Goal: Task Accomplishment & Management: Manage account settings

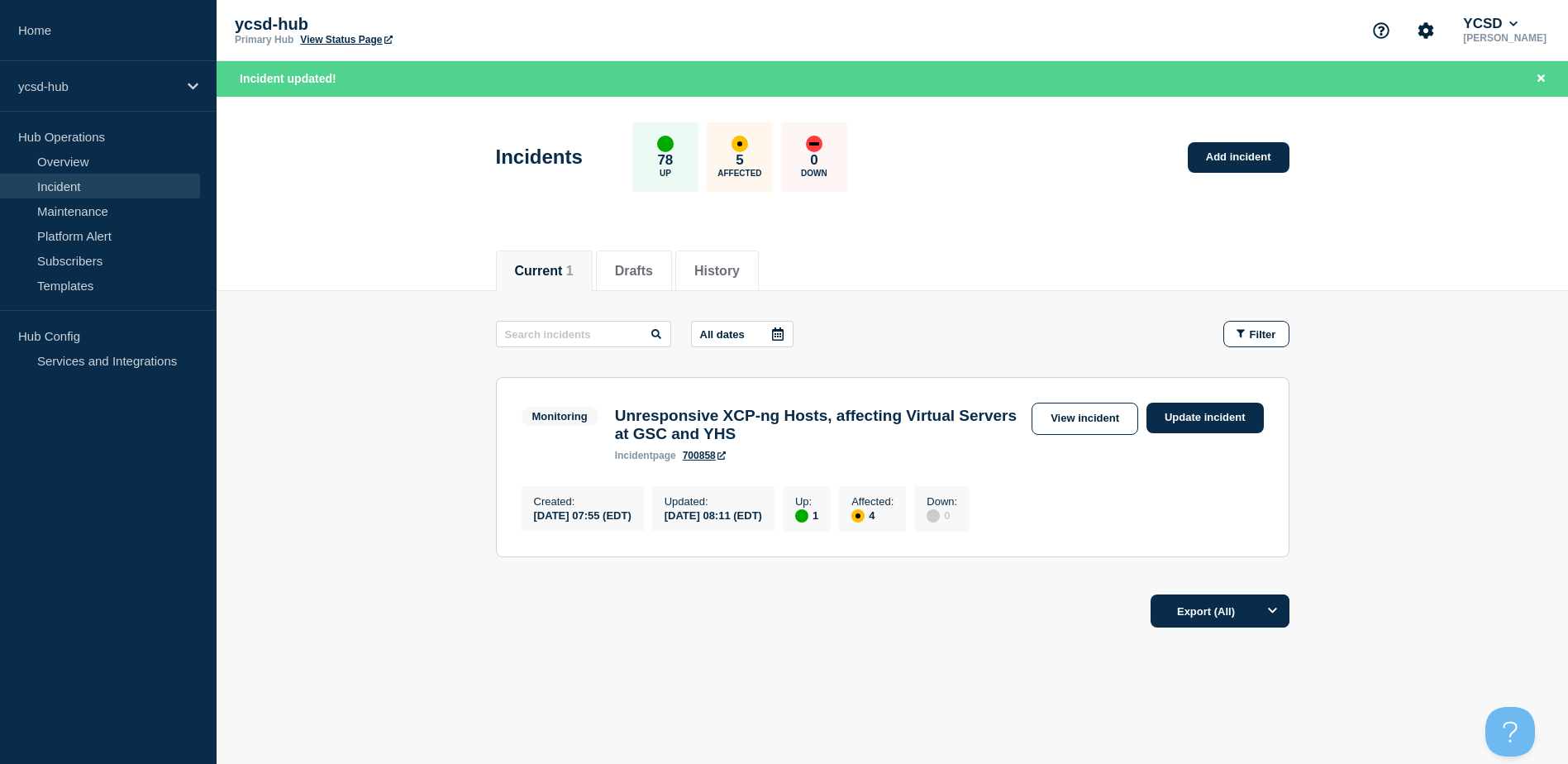
click at [1330, 380] on main "All dates Filter Monitoring 1 Up 4 Affected Unresponsive XCP-ng Hosts, affectin…" at bounding box center [892, 437] width 1351 height 291
click at [982, 257] on div "Current 1 Drafts History" at bounding box center [892, 262] width 794 height 57
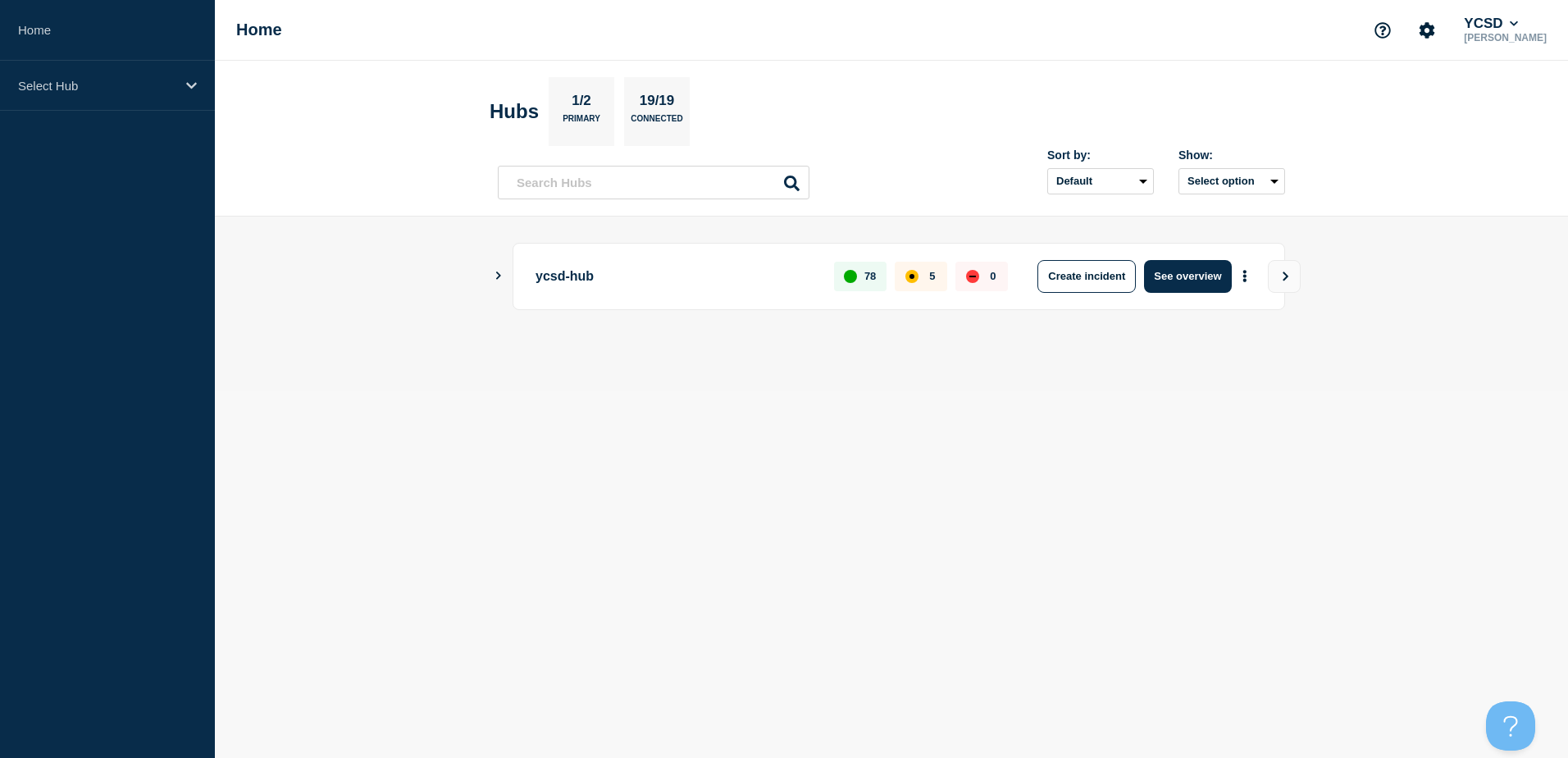
click at [503, 277] on icon "Show Connected Hubs" at bounding box center [497, 275] width 10 height 9
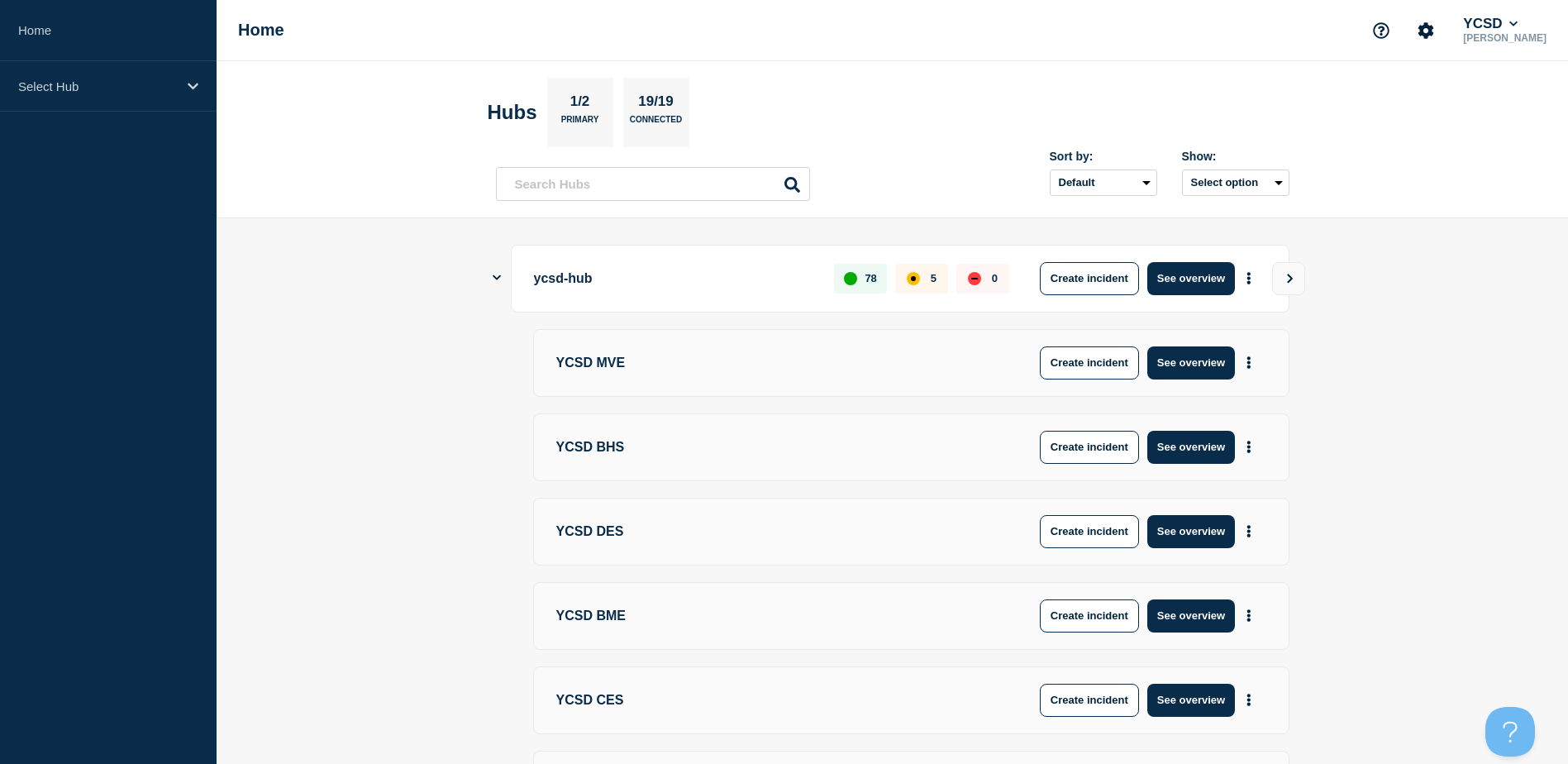
click at [501, 273] on div "ycsd-hub 78 5 0 Create incident See overview" at bounding box center [892, 278] width 794 height 68
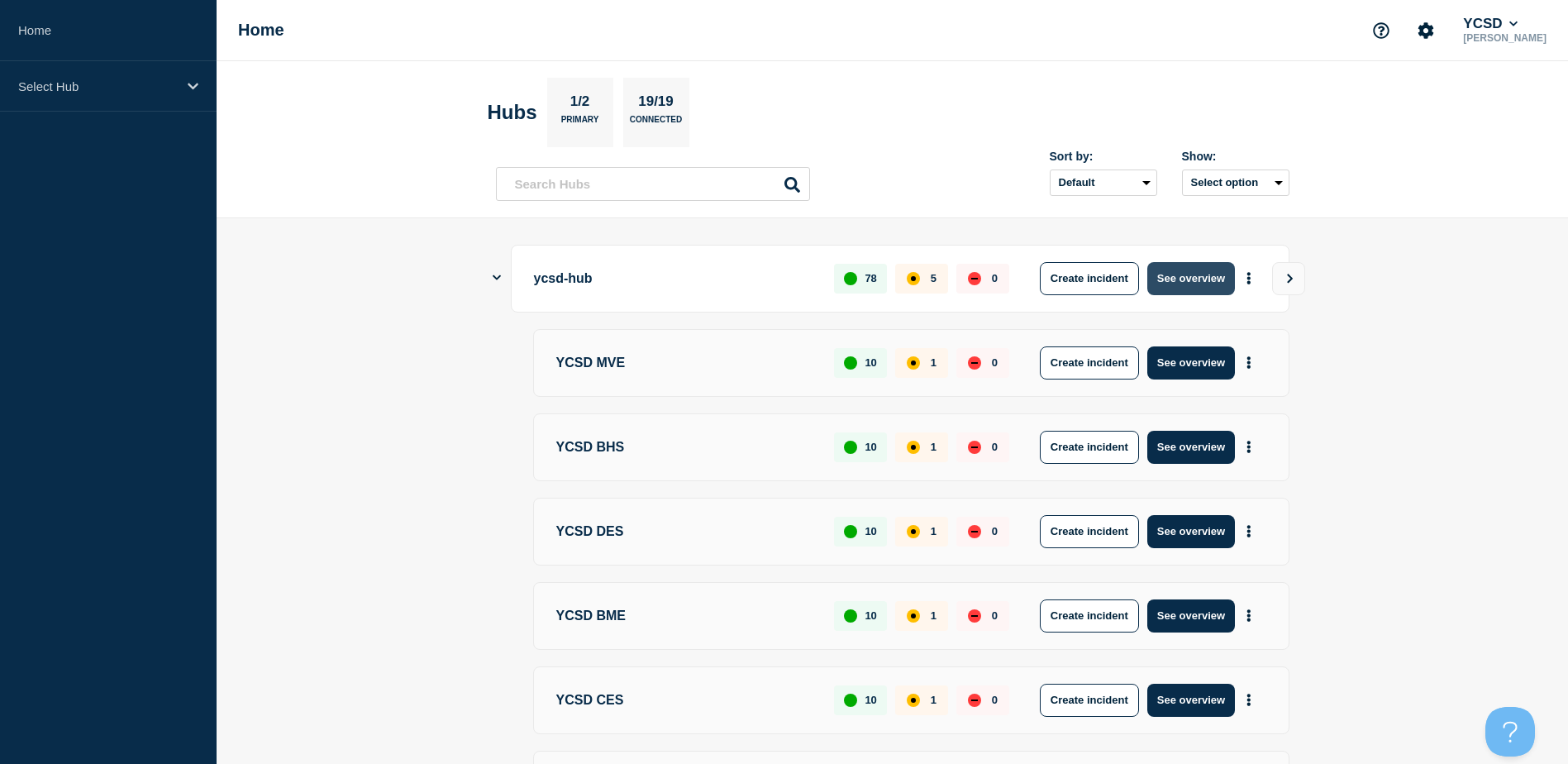
click at [1223, 273] on button "See overview" at bounding box center [1190, 278] width 87 height 33
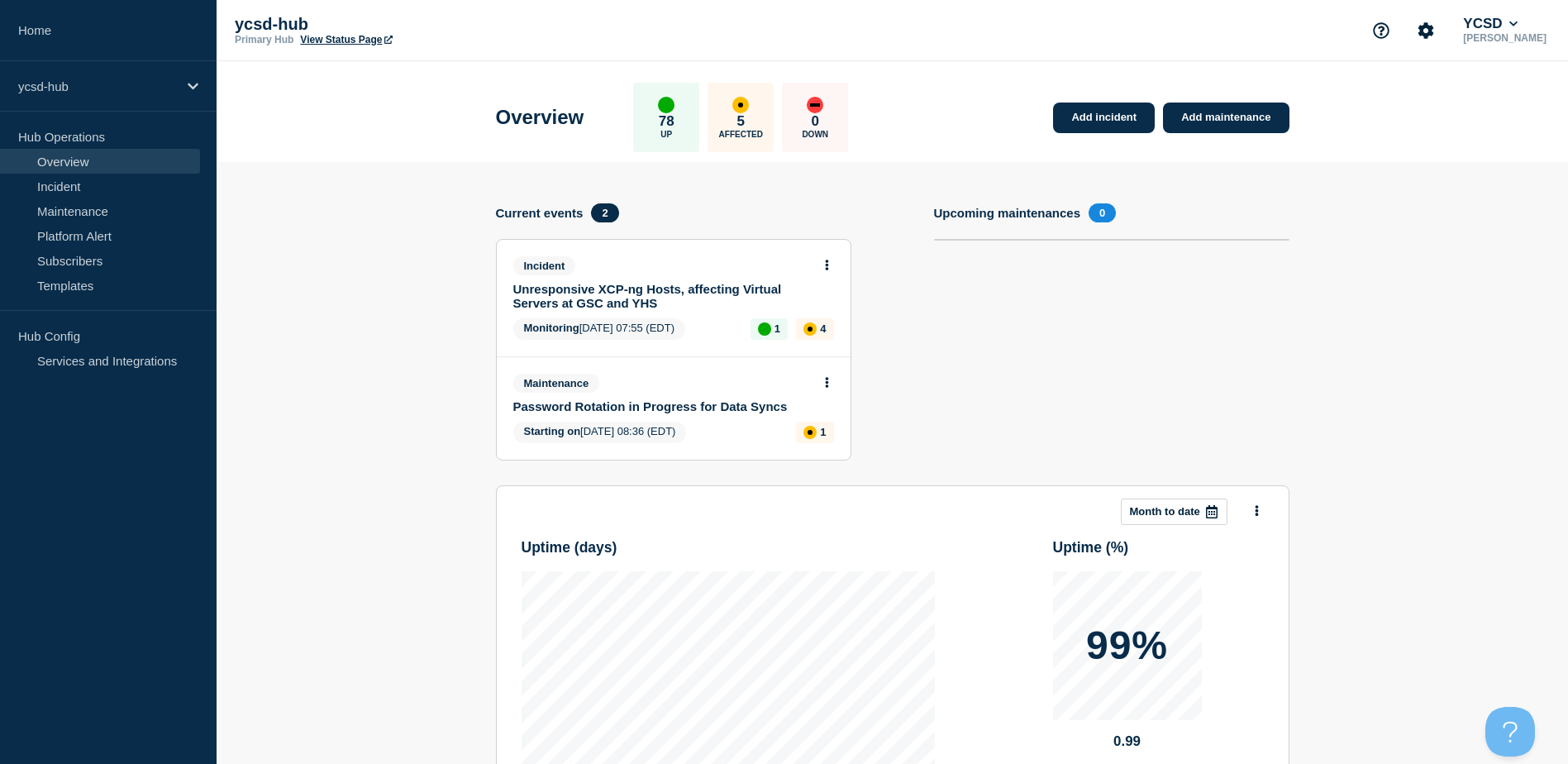
click at [651, 291] on link "Unresponsive XCP-ng Hosts, affecting Virtual Servers at GSC and YHS" at bounding box center [662, 295] width 298 height 28
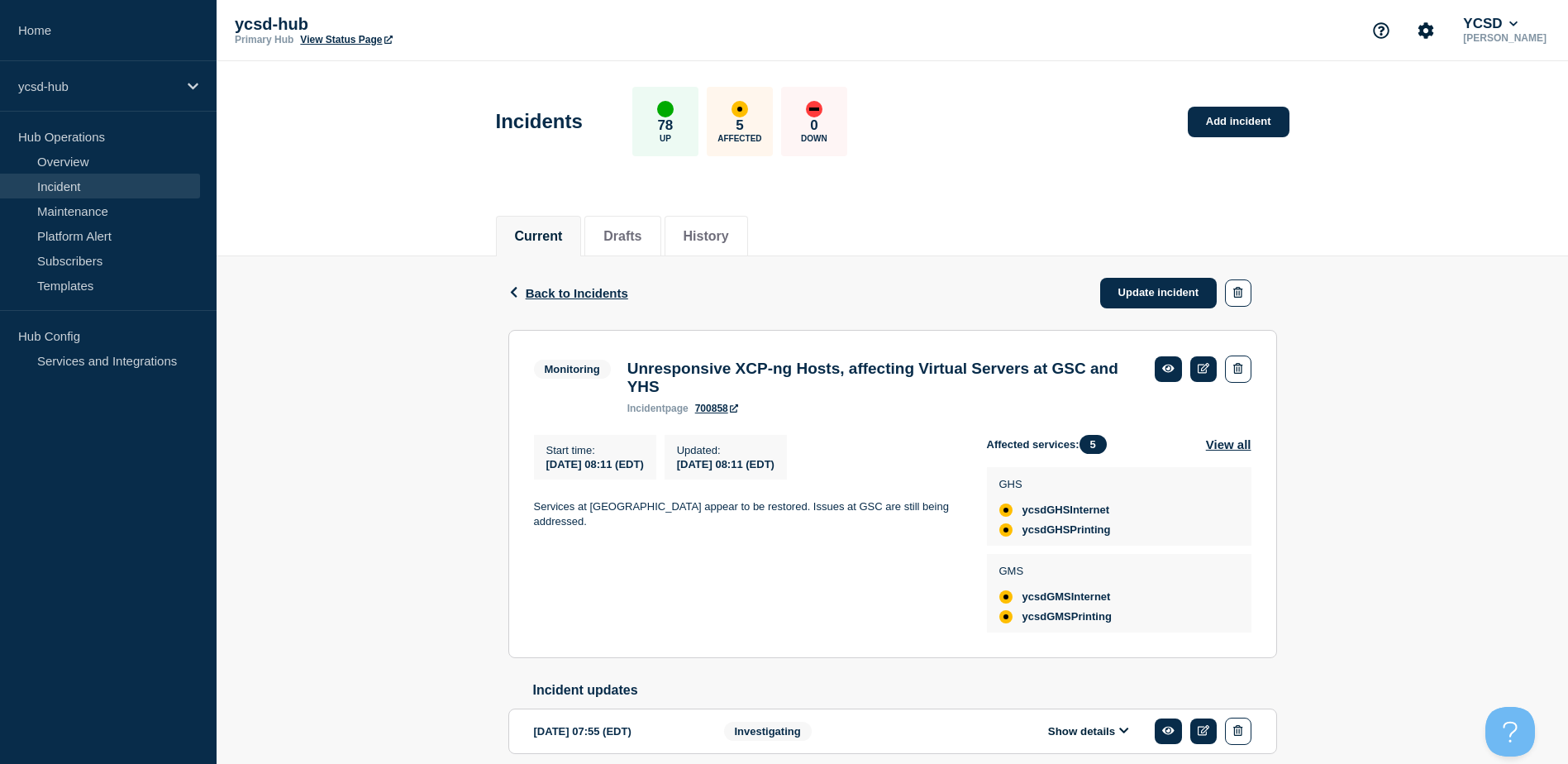
scroll to position [80, 0]
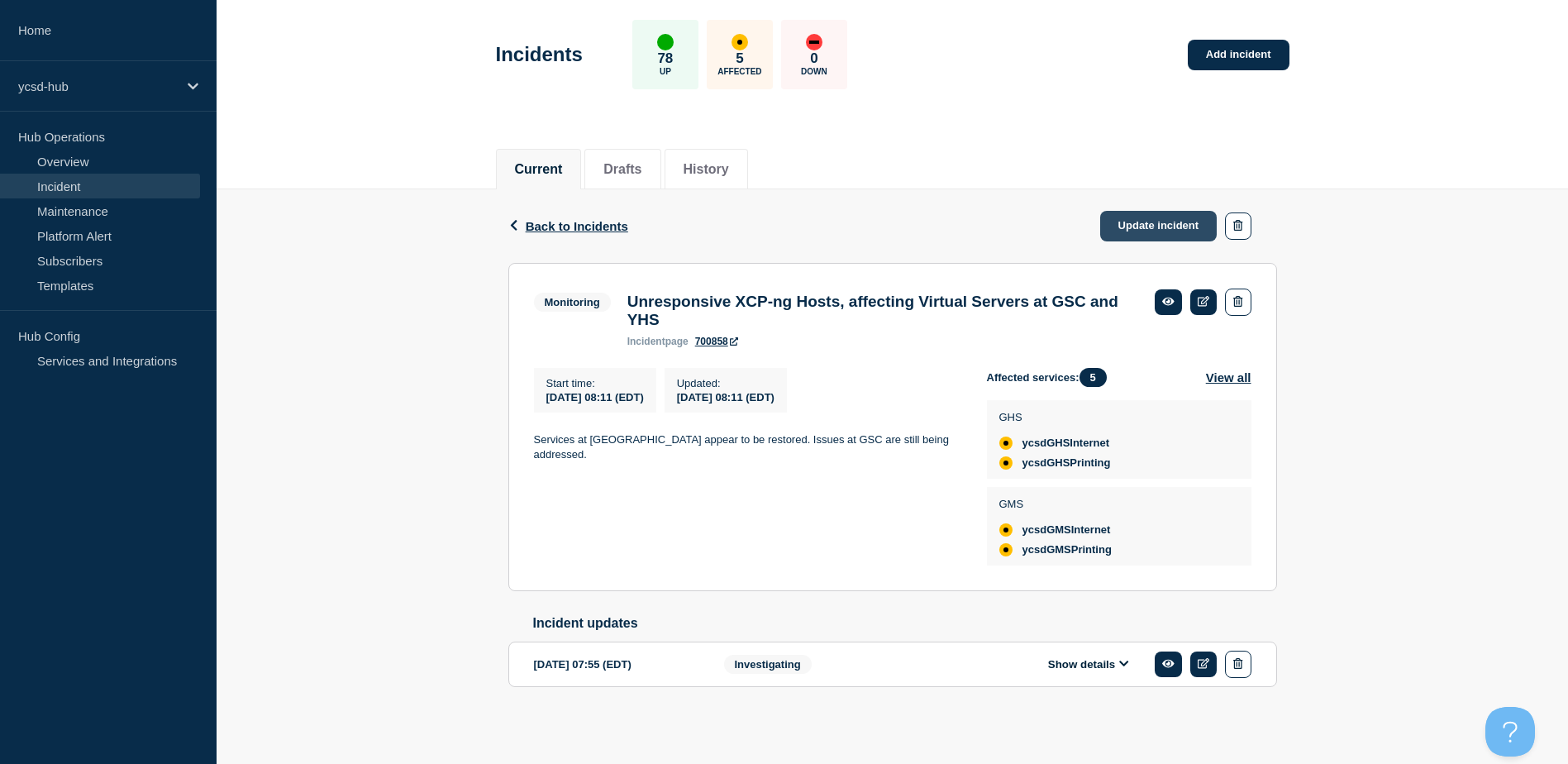
click at [1149, 211] on link "Update incident" at bounding box center [1159, 226] width 117 height 31
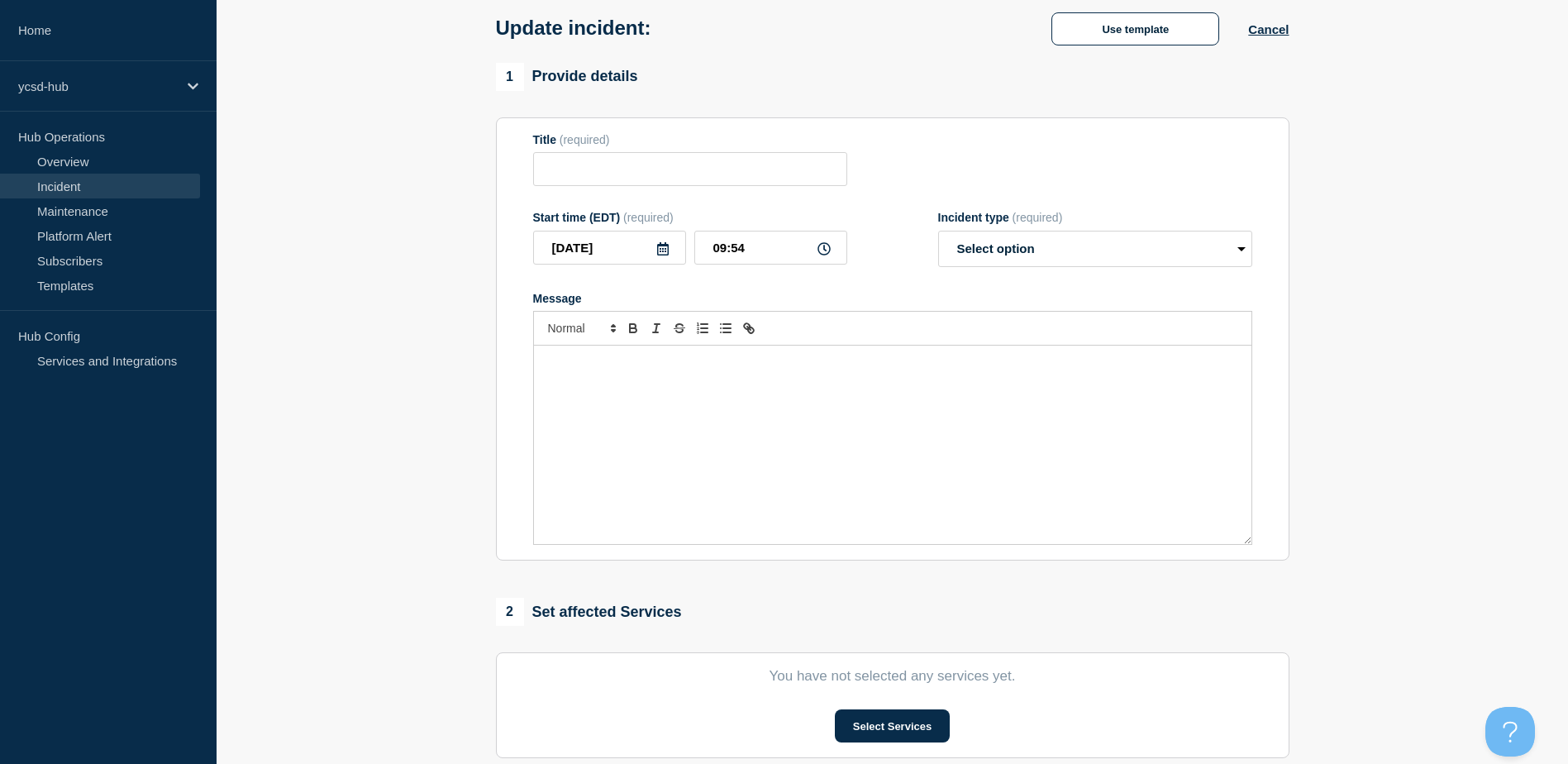
type input "Unresponsive XCP-ng Hosts, affecting Virtual Servers at GSC and YHS"
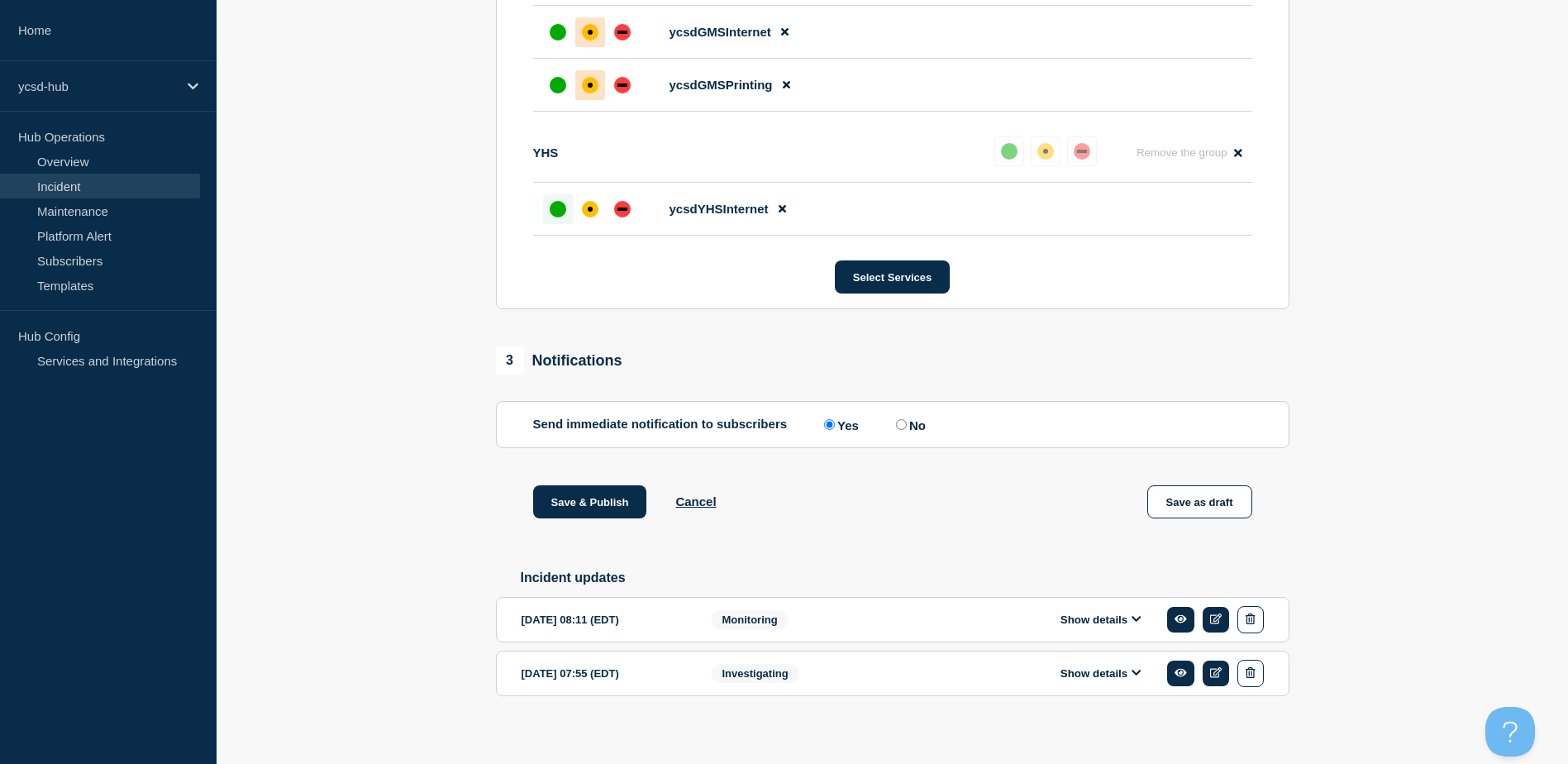
scroll to position [1013, 0]
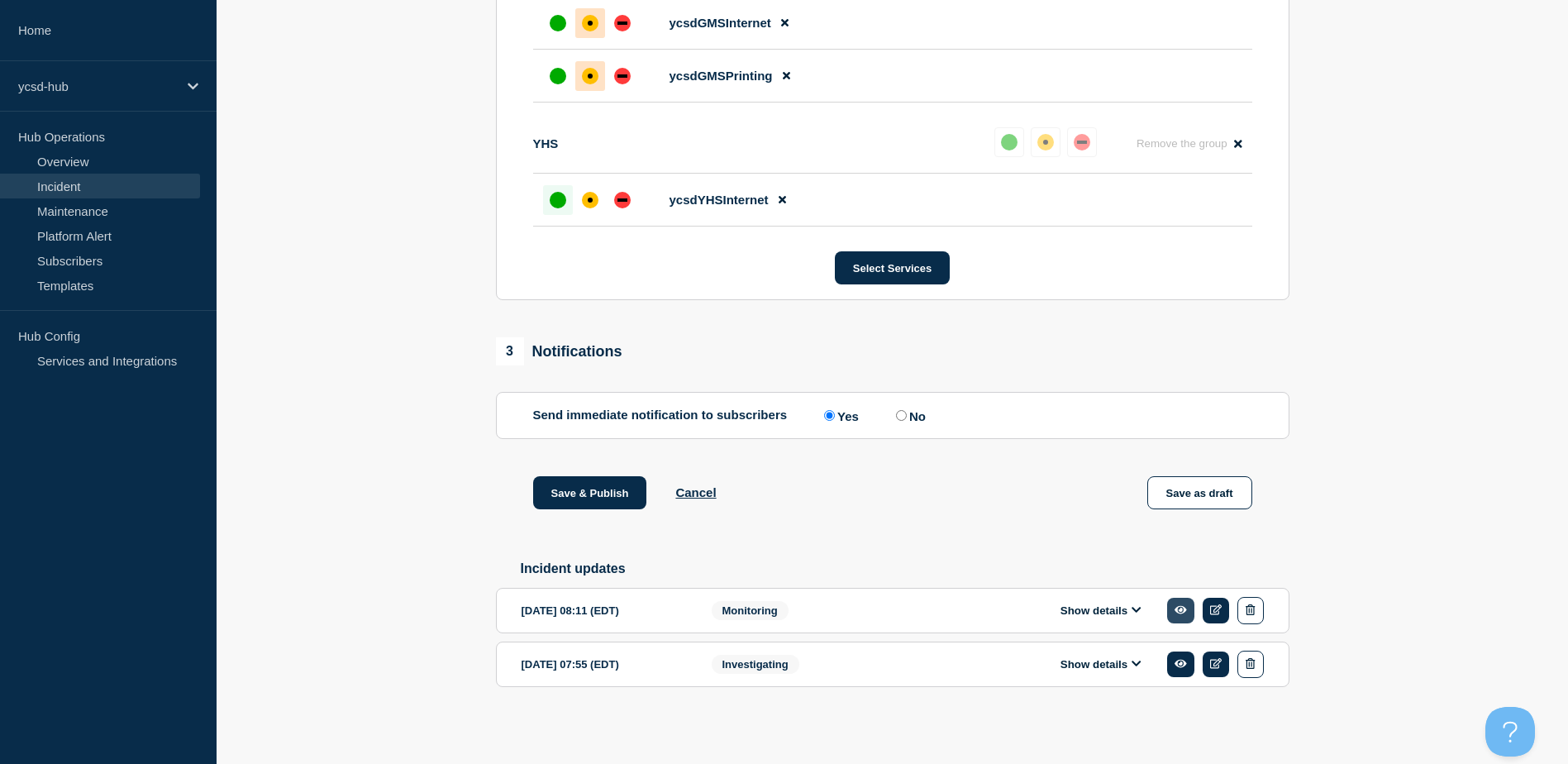
click at [1175, 608] on icon at bounding box center [1181, 609] width 12 height 11
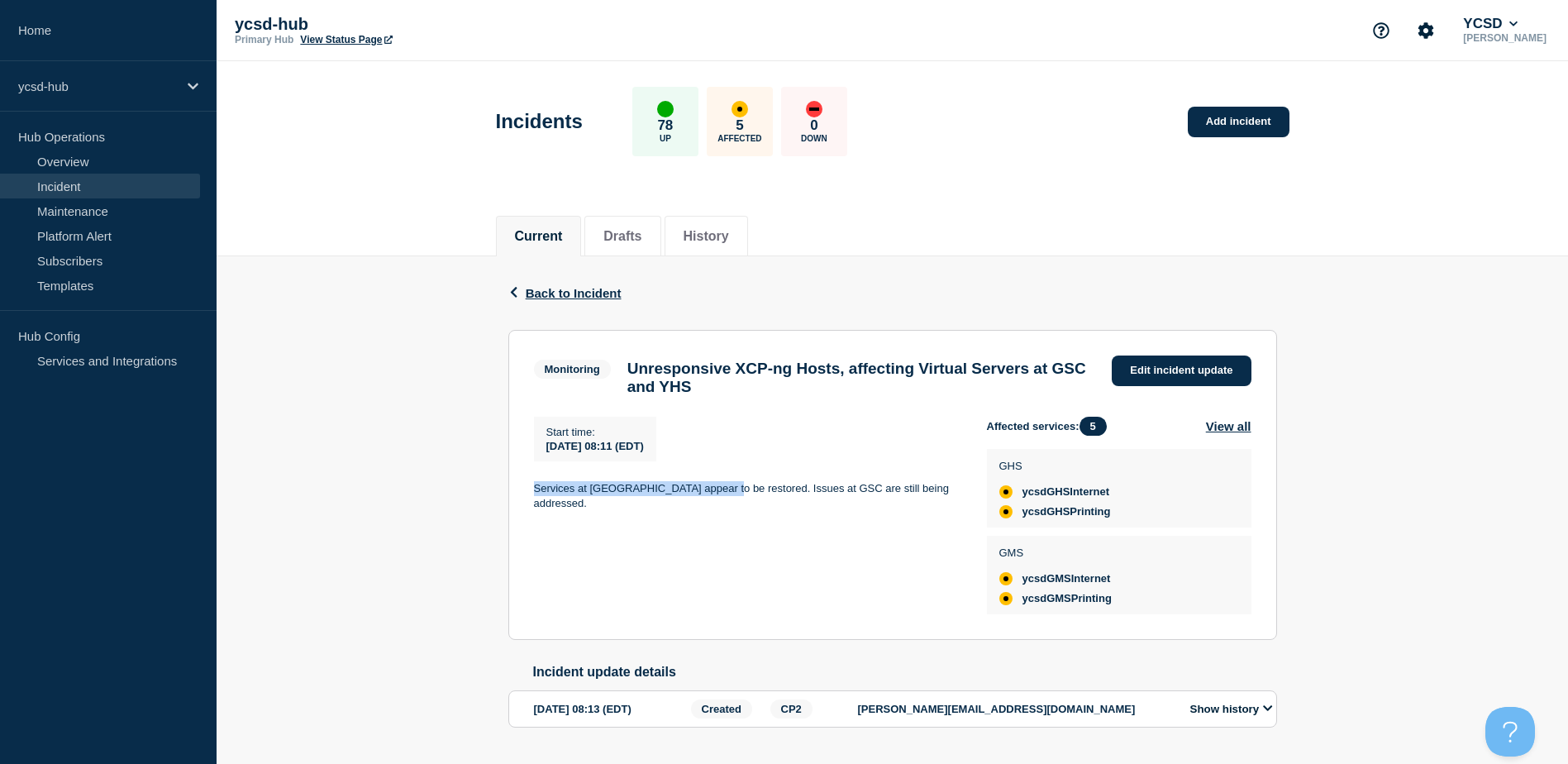
drag, startPoint x: 530, startPoint y: 496, endPoint x: 719, endPoint y: 513, distance: 189.8
click at [719, 513] on section "Monitoring Unresponsive XCP-ng Hosts, affecting Virtual Servers at GSC and YHS …" at bounding box center [892, 484] width 769 height 310
drag, startPoint x: 719, startPoint y: 513, endPoint x: 694, endPoint y: 496, distance: 30.2
copy p "Services at YHS appear to be restored."
click at [652, 509] on div "Start time : 2025-08-13 08:11 (EDT) Services at YHS appear to be restored. Issu…" at bounding box center [760, 516] width 453 height 197
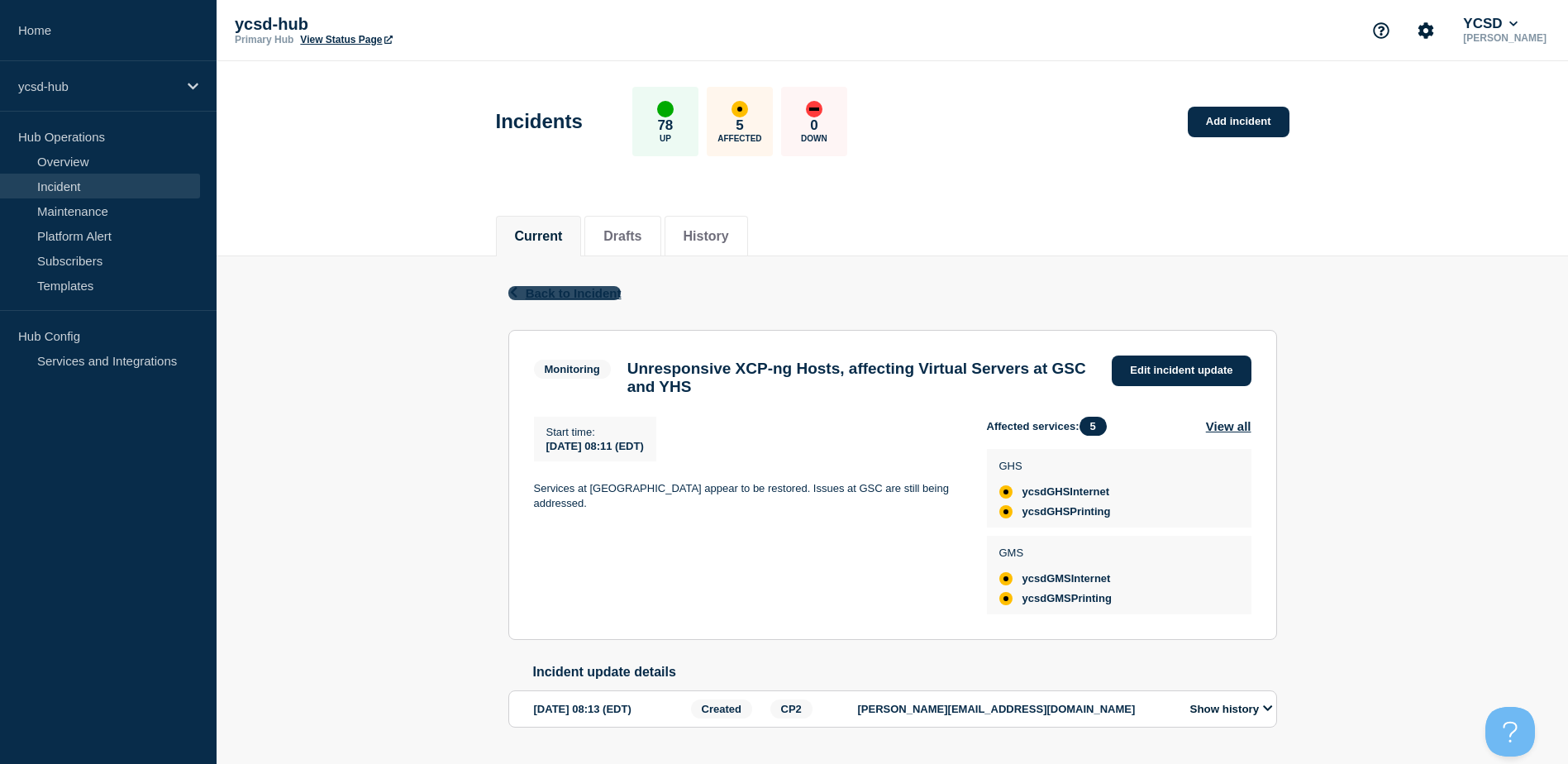
click at [517, 292] on icon "button" at bounding box center [514, 291] width 12 height 11
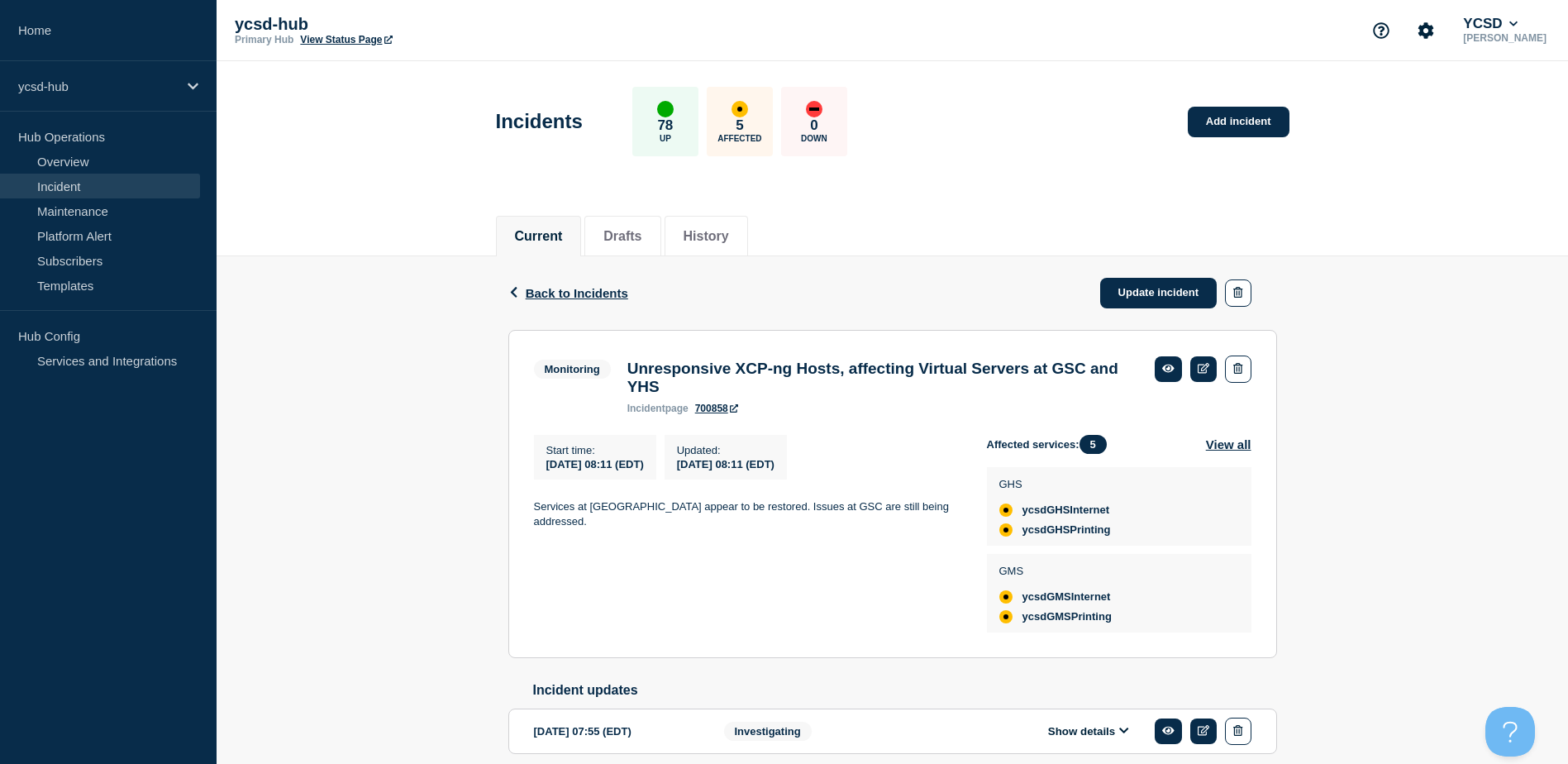
click at [721, 381] on h3 "Unresponsive XCP-ng Hosts, affecting Virtual Servers at GSC and YHS" at bounding box center [883, 378] width 511 height 36
click at [1133, 287] on link "Update incident" at bounding box center [1159, 293] width 117 height 31
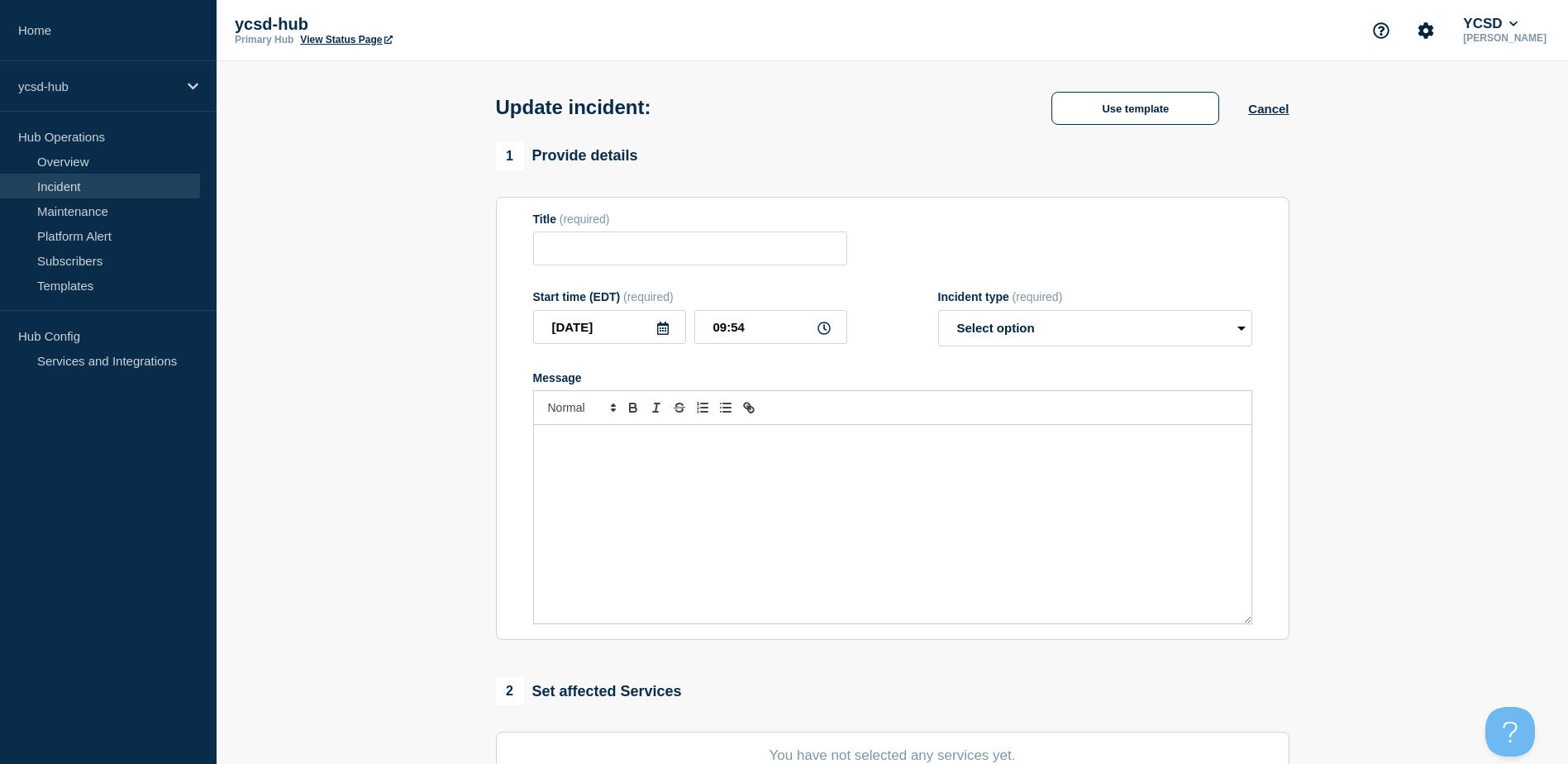
type input "Unresponsive XCP-ng Hosts, affecting Virtual Servers at GSC and YHS"
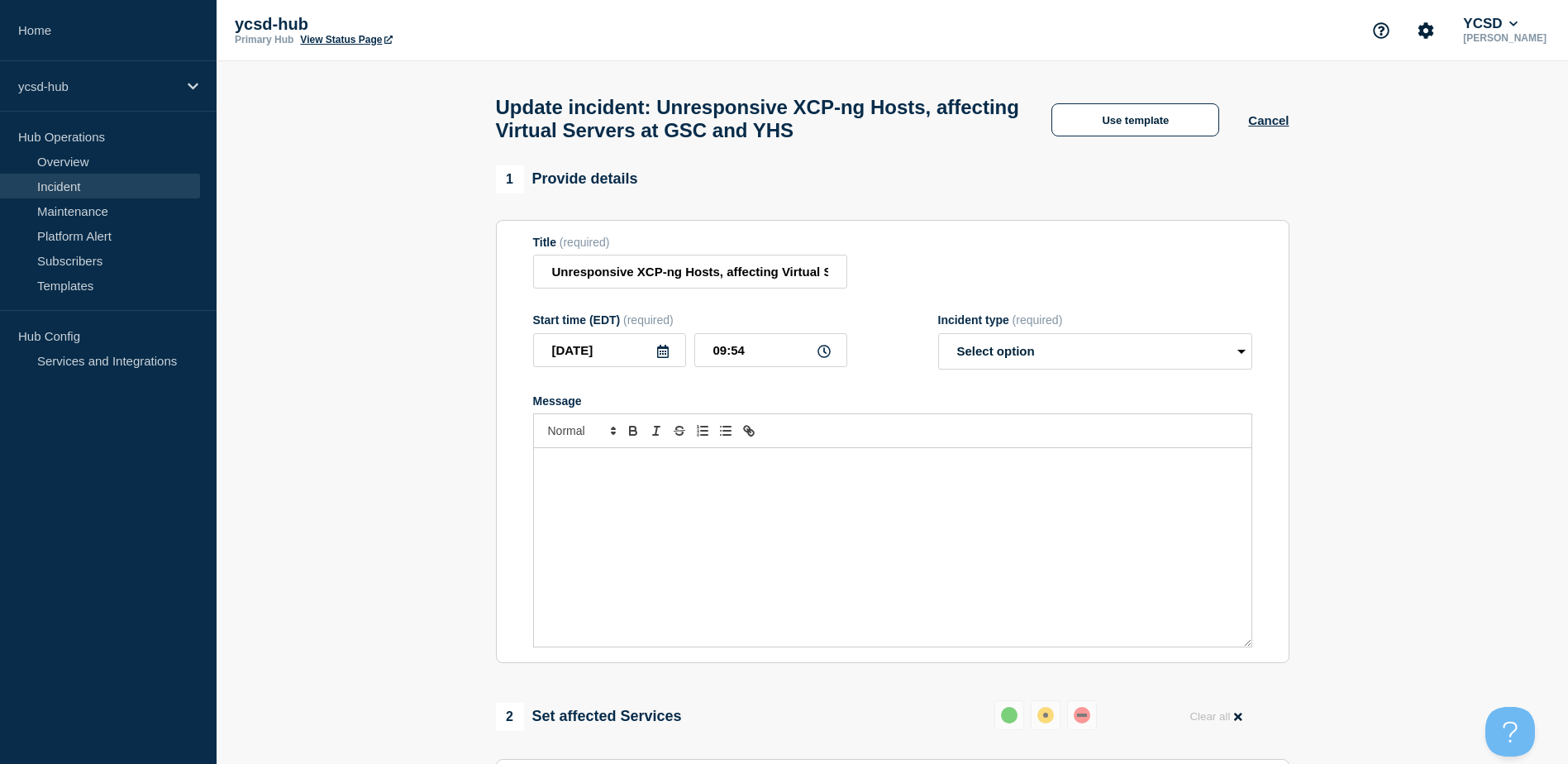
click at [673, 496] on div "Message" at bounding box center [892, 546] width 718 height 198
paste div "Message"
click at [614, 473] on p "Services at YHS appear to be restored." at bounding box center [892, 466] width 693 height 15
click at [809, 499] on div "Services at GSC appear to be restored." at bounding box center [892, 546] width 718 height 198
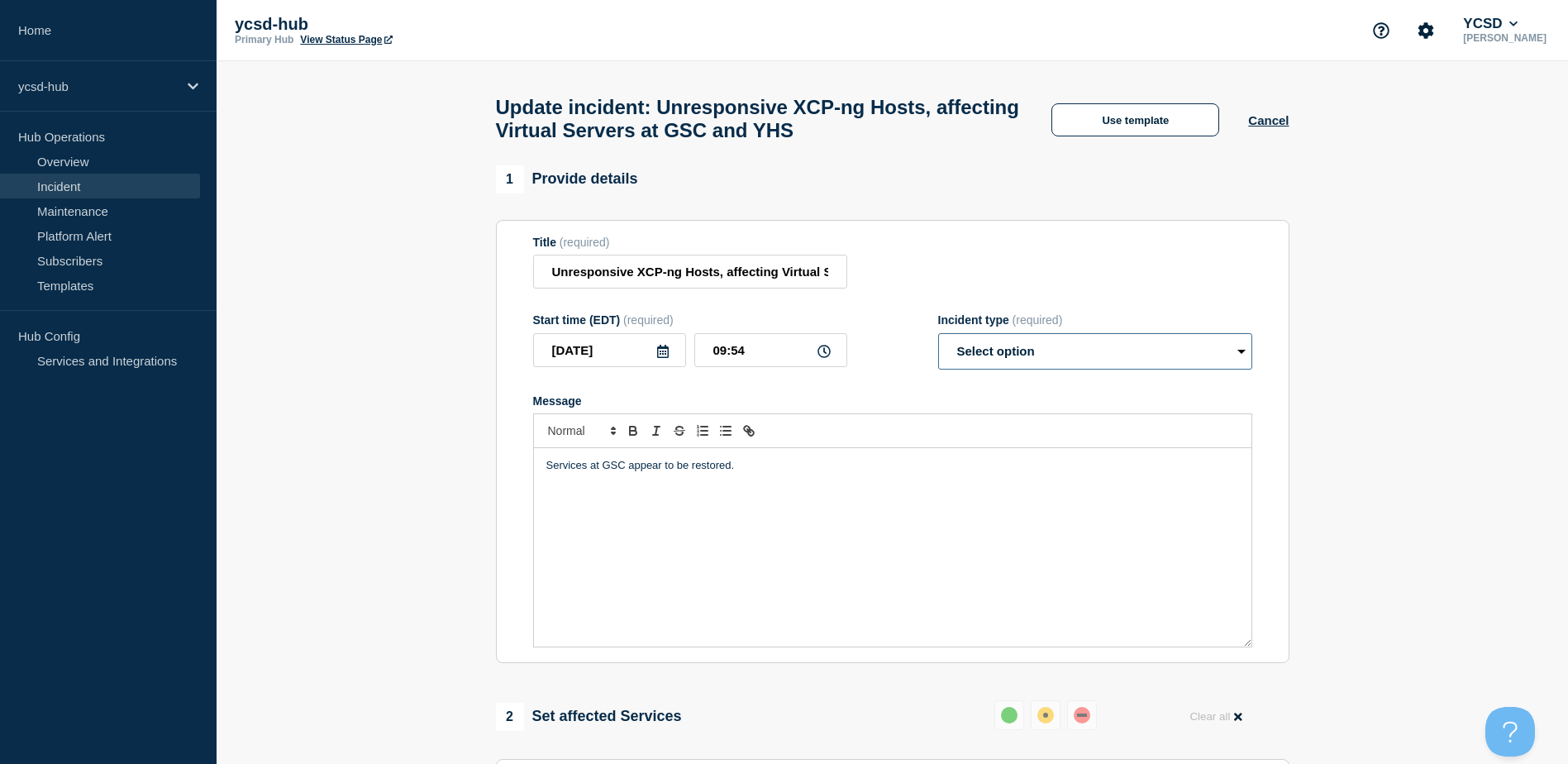
click at [1126, 353] on select "Select option Investigating Identified Monitoring Resolved" at bounding box center [1095, 352] width 314 height 36
select select "resolved"
click at [938, 340] on select "Select option Investigating Identified Monitoring Resolved" at bounding box center [1095, 352] width 314 height 36
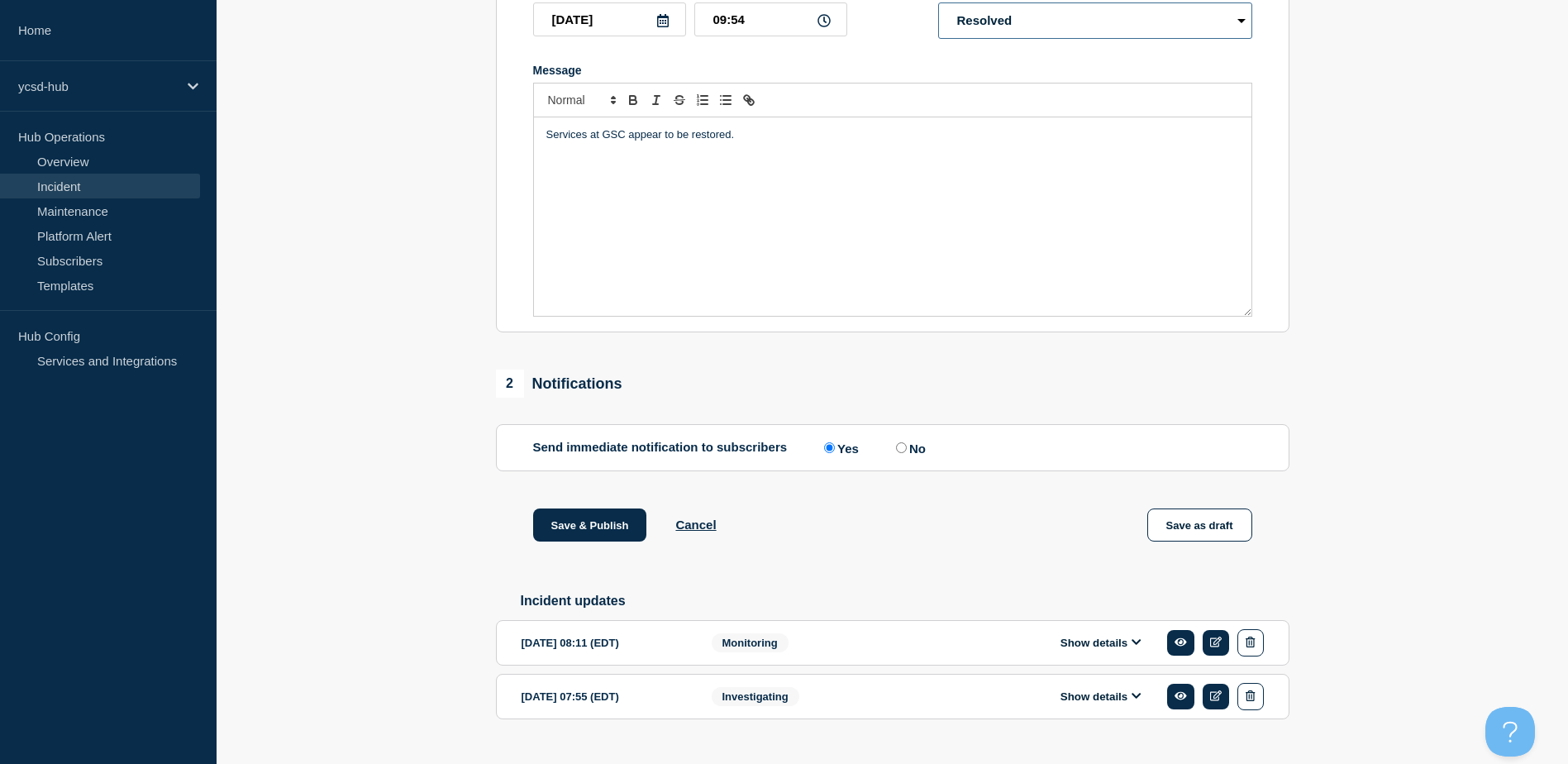
scroll to position [376, 0]
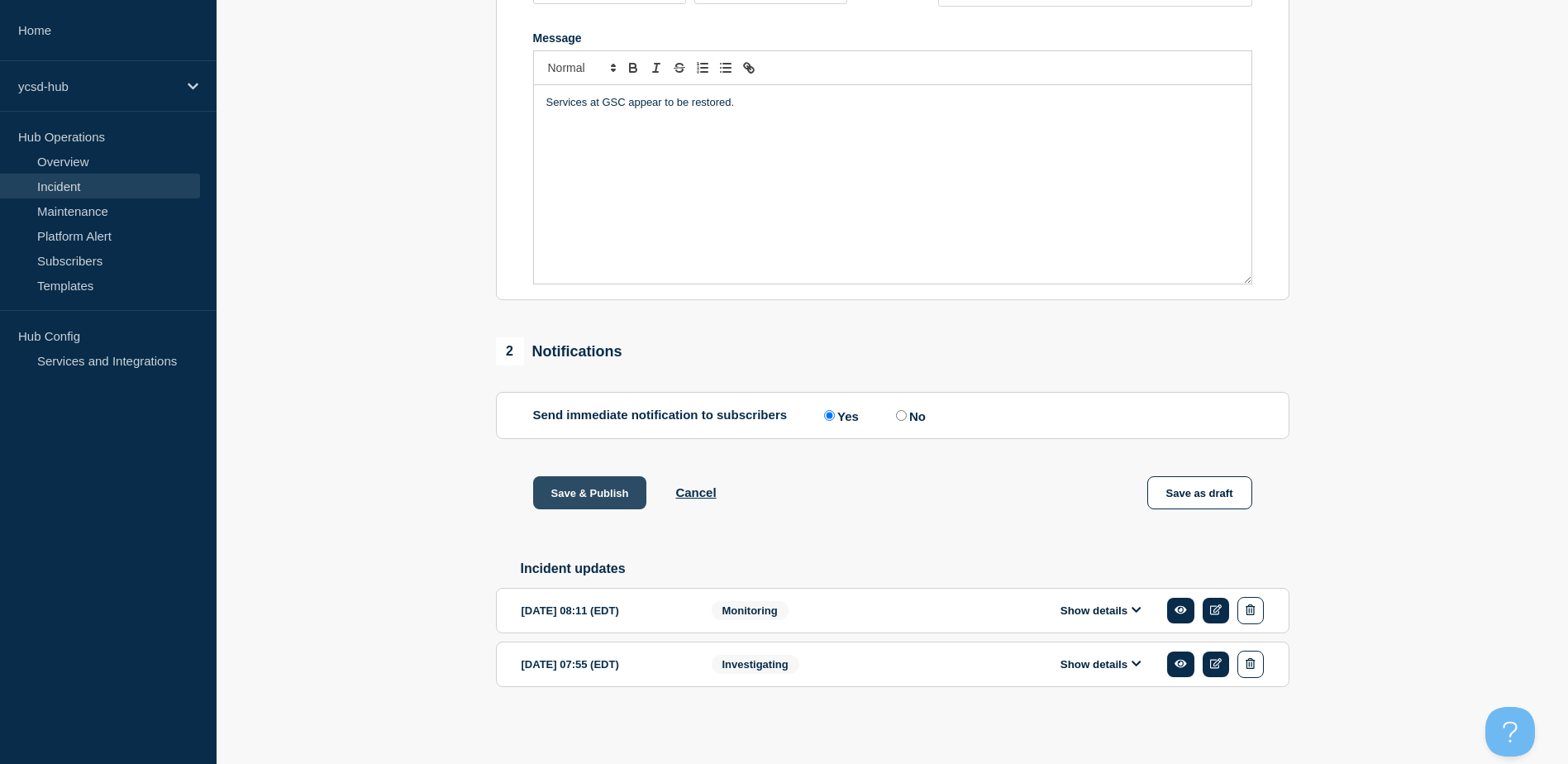
click at [604, 489] on button "Save & Publish" at bounding box center [589, 493] width 114 height 33
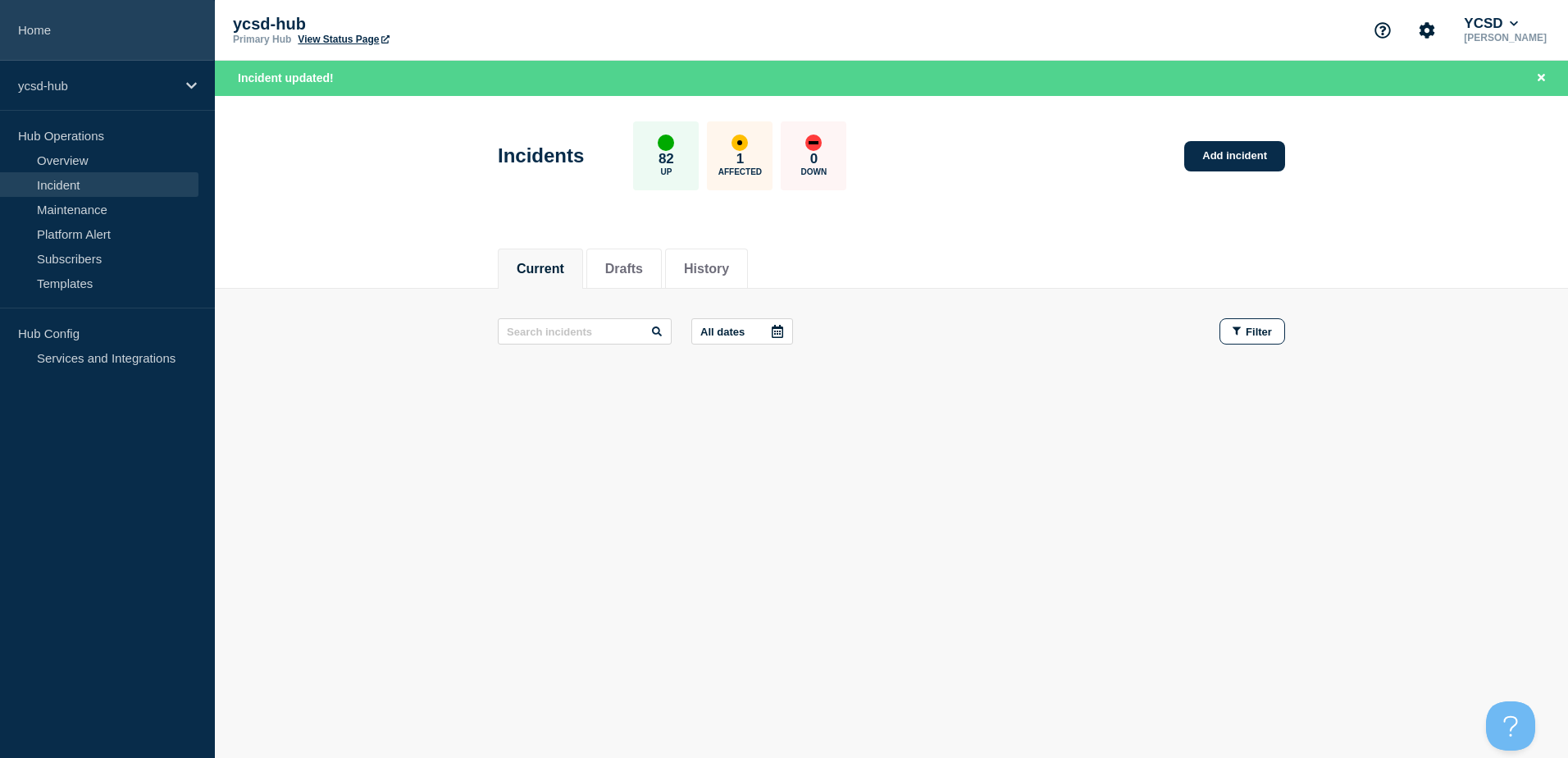
click at [90, 25] on link "Home" at bounding box center [107, 30] width 215 height 61
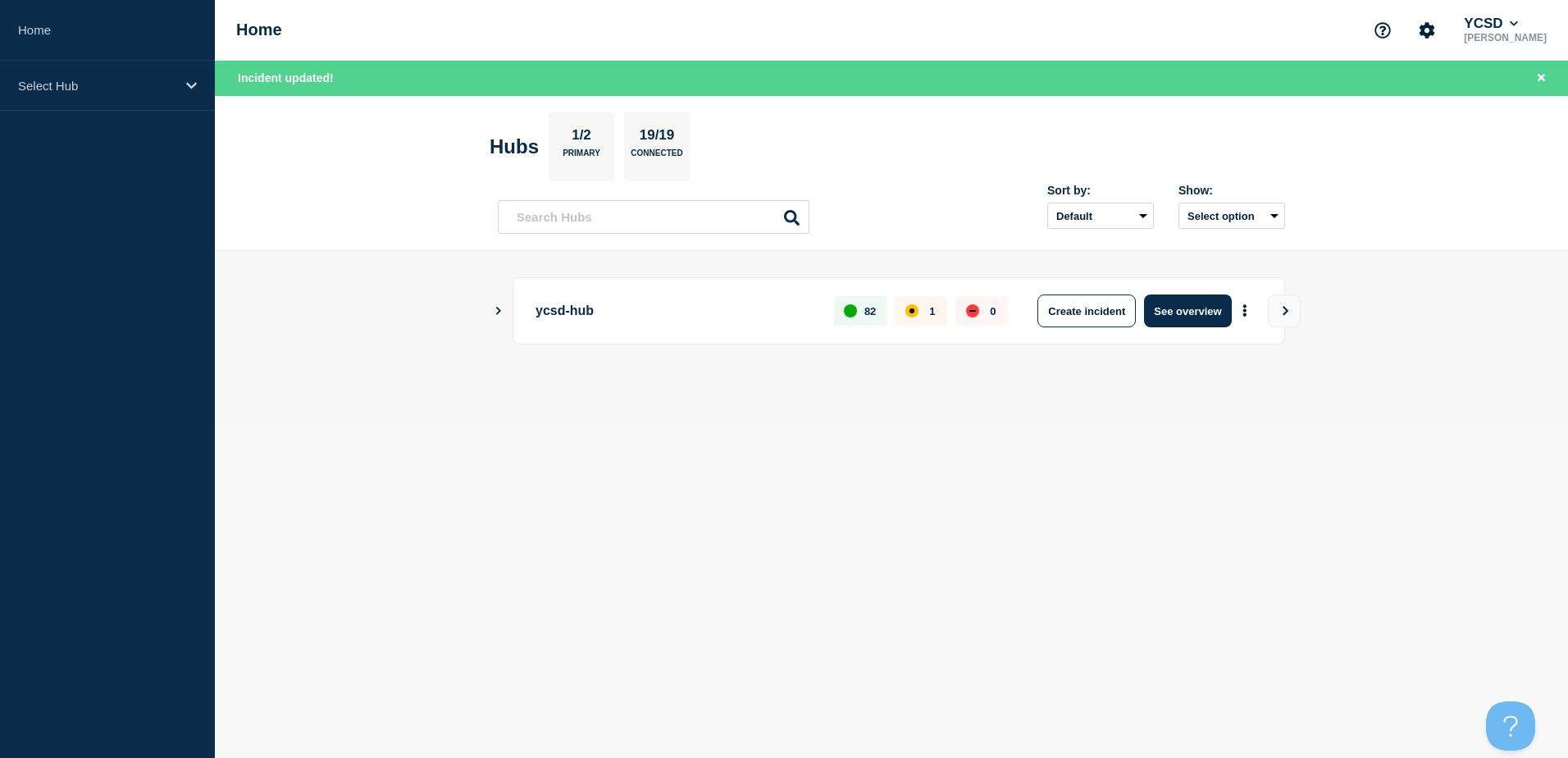
click at [924, 527] on body "Home Select Hub Home YCSD Garry Rodman Incident updated! Hubs 1/2 Primary 19/19…" at bounding box center [784, 379] width 1568 height 758
click at [890, 438] on body "Home Select Hub Home YCSD Garry Rodman Incident updated! Hubs 1/2 Primary 19/19…" at bounding box center [784, 379] width 1568 height 758
click at [488, 311] on main "ycsd-hub 82 1 0 Create incident See overview" at bounding box center [891, 339] width 1353 height 175
click at [494, 307] on icon "Show Connected Hubs" at bounding box center [497, 310] width 10 height 9
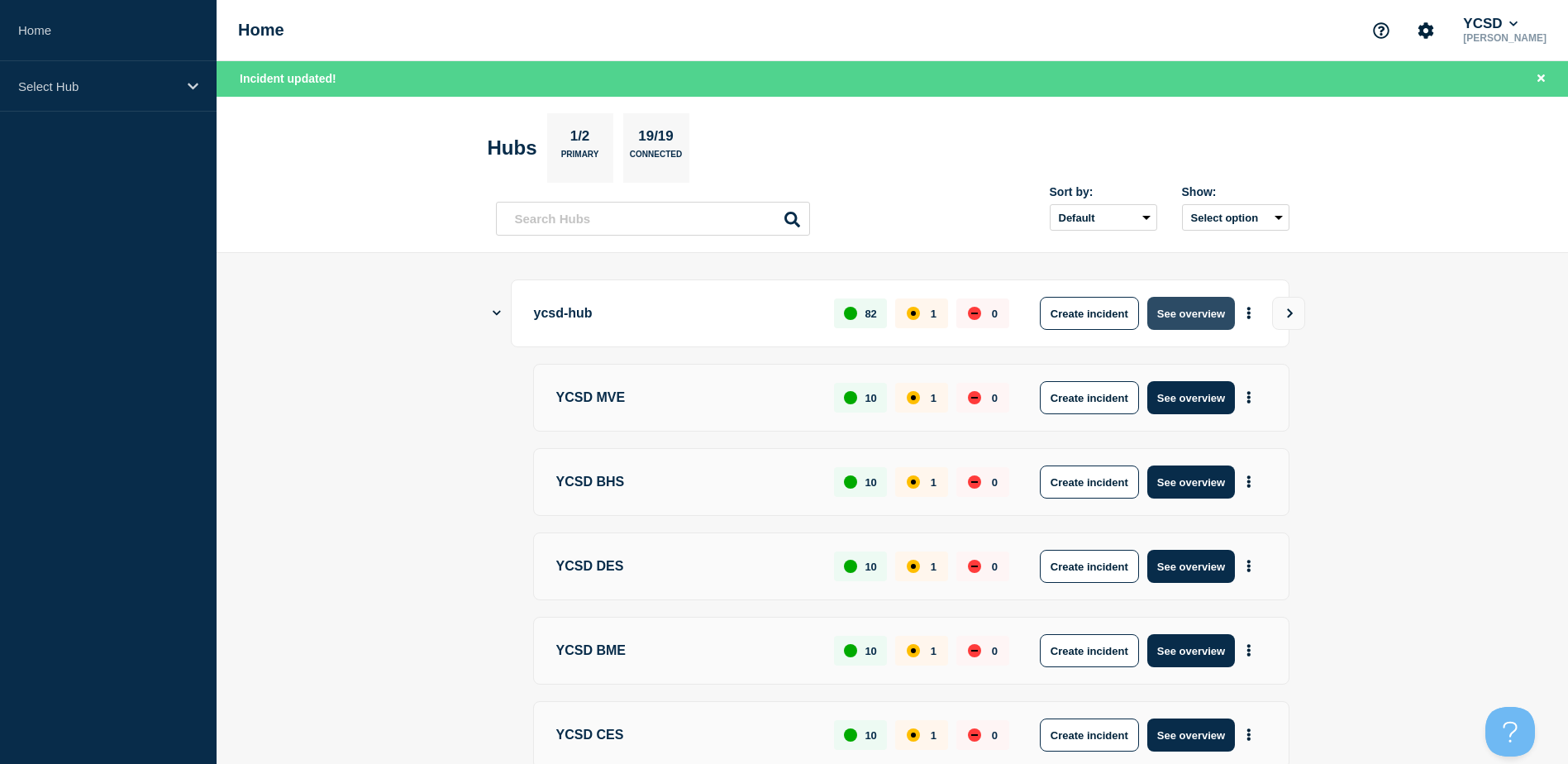
click at [1191, 315] on button "See overview" at bounding box center [1190, 313] width 87 height 33
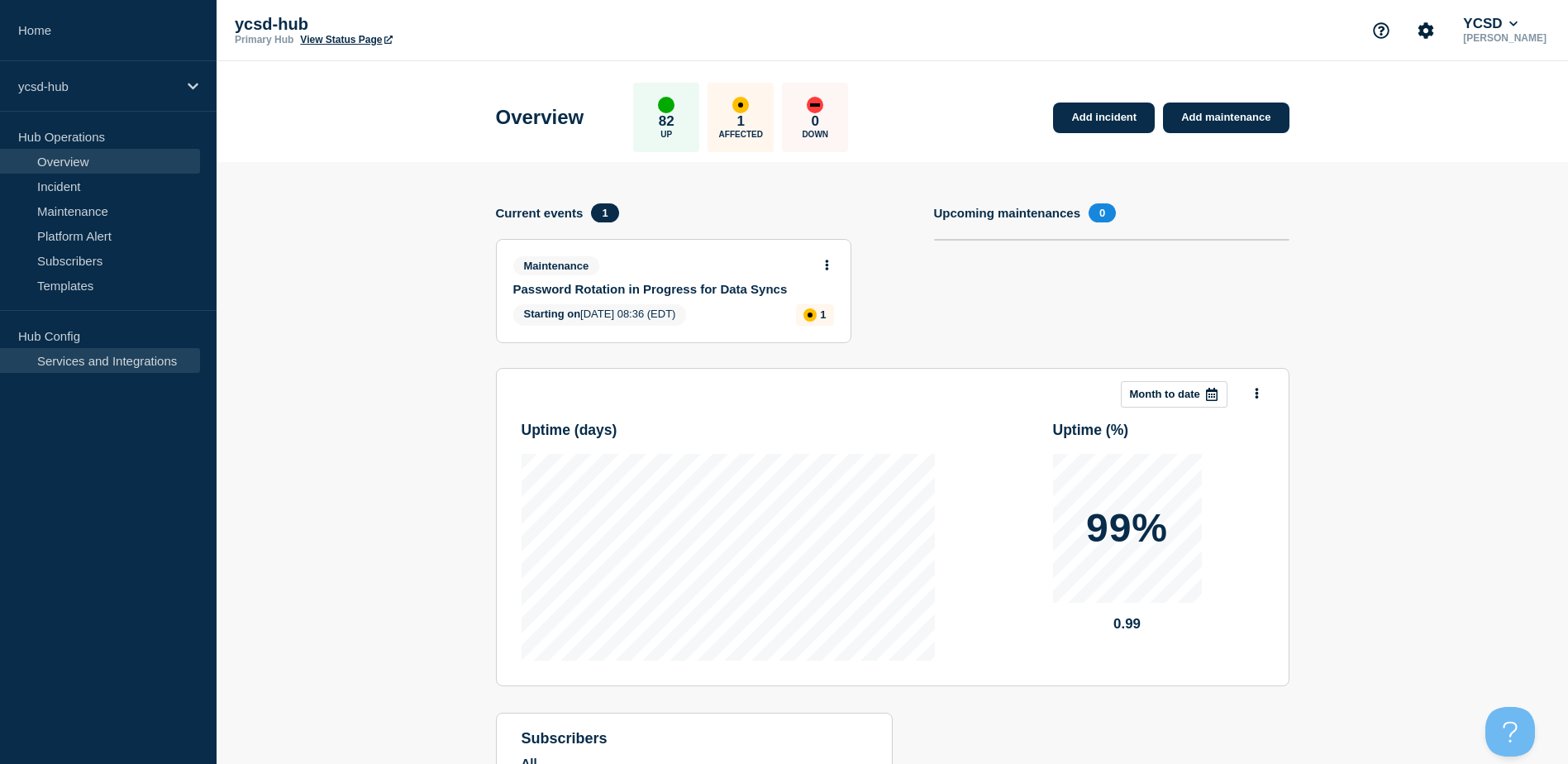
click at [87, 366] on link "Services and Integrations" at bounding box center [100, 360] width 200 height 25
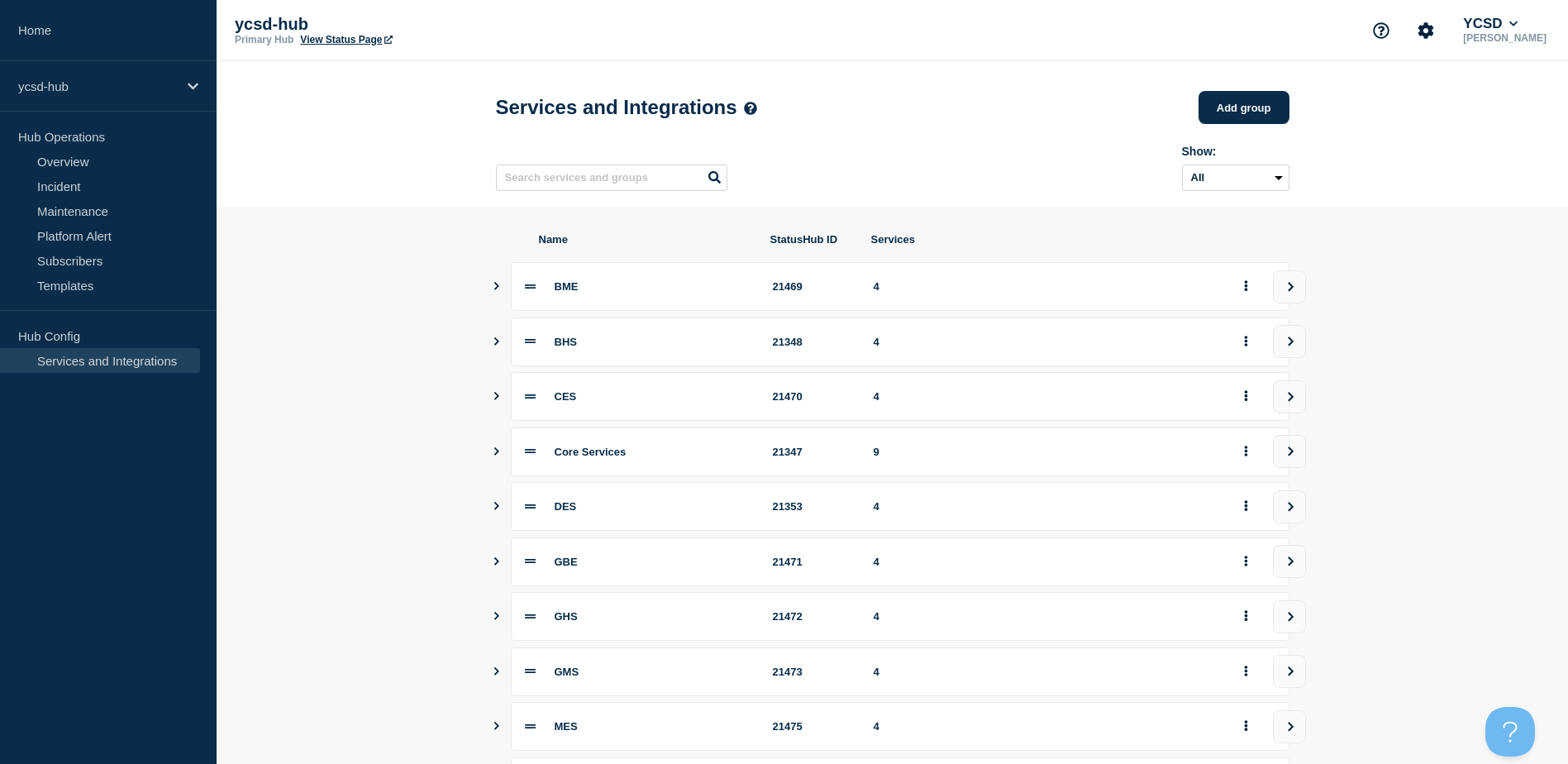
click at [495, 290] on icon "Show services" at bounding box center [496, 286] width 11 height 9
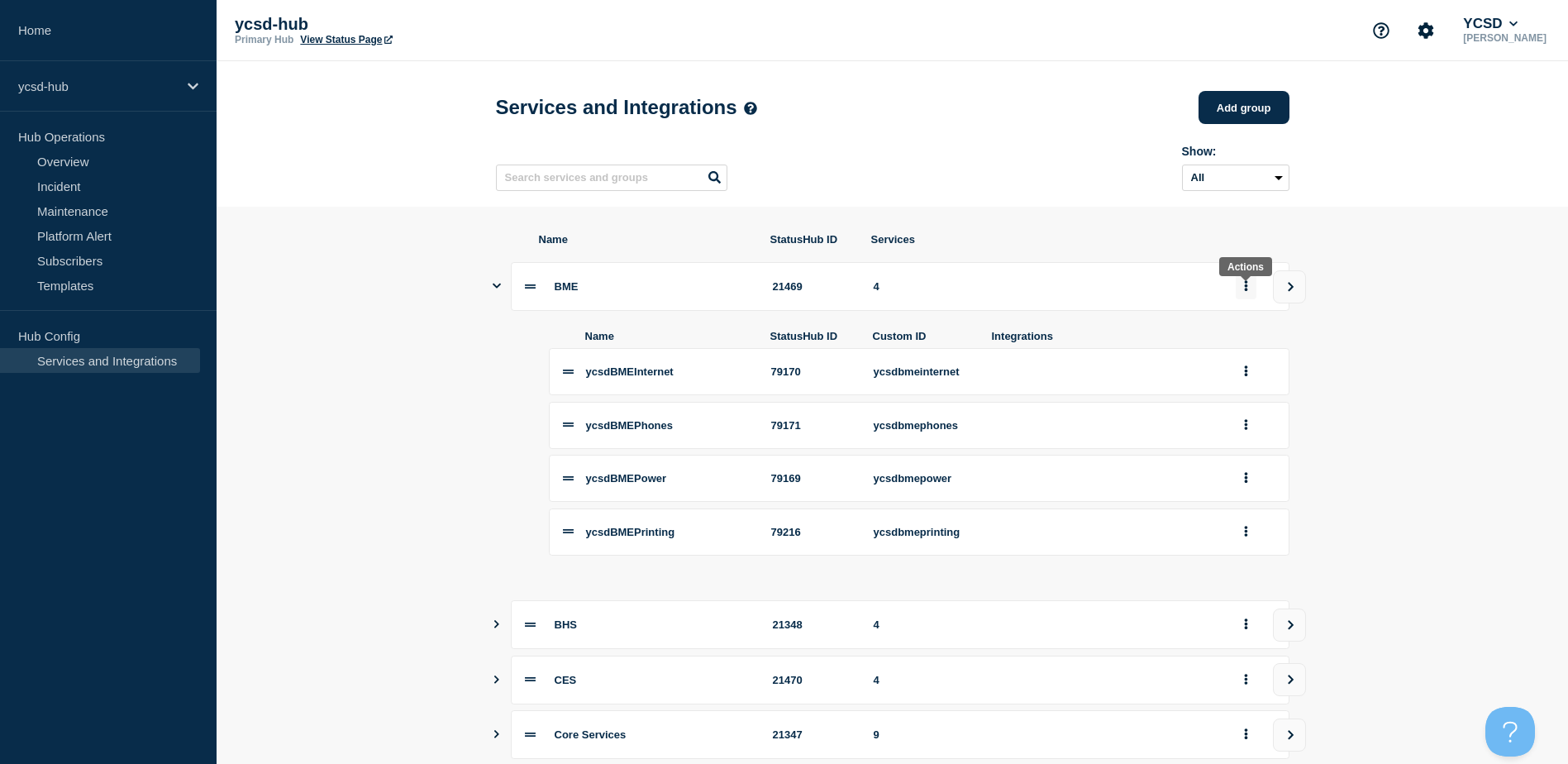
click at [1245, 291] on icon "group actions" at bounding box center [1246, 285] width 4 height 11
click at [1386, 316] on section "Name StatusHub ID Services BME 21469 4 Name StatusHub ID Custom ID Integrations…" at bounding box center [892, 704] width 1351 height 993
click at [1254, 378] on button "group actions" at bounding box center [1246, 371] width 21 height 26
click at [1243, 376] on button "group actions" at bounding box center [1246, 371] width 21 height 26
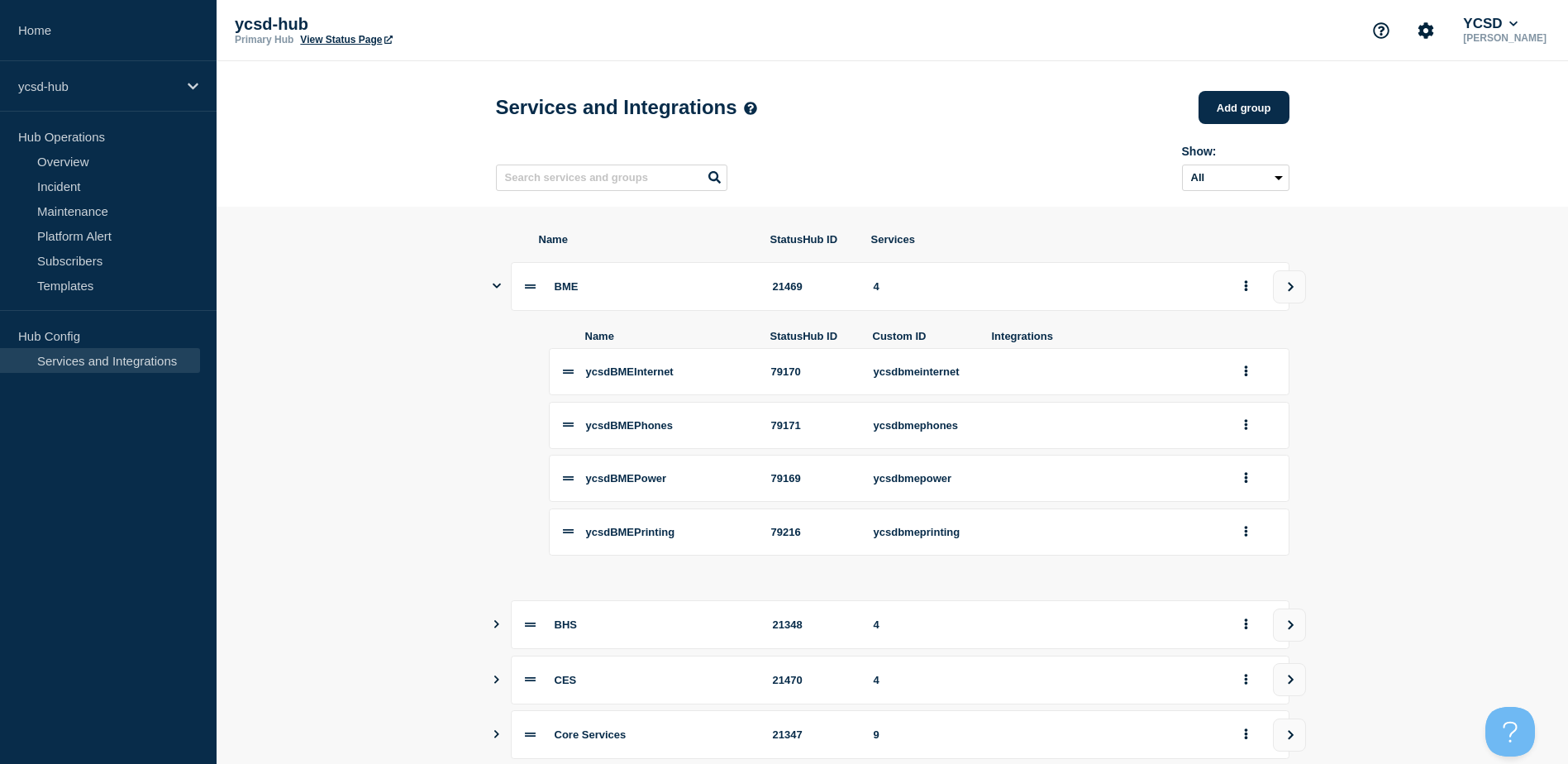
click at [1397, 363] on section "Name StatusHub ID Services BME 21469 4 Name StatusHub ID Custom ID Integrations…" at bounding box center [892, 704] width 1351 height 993
click at [1281, 295] on button "view group" at bounding box center [1289, 287] width 33 height 33
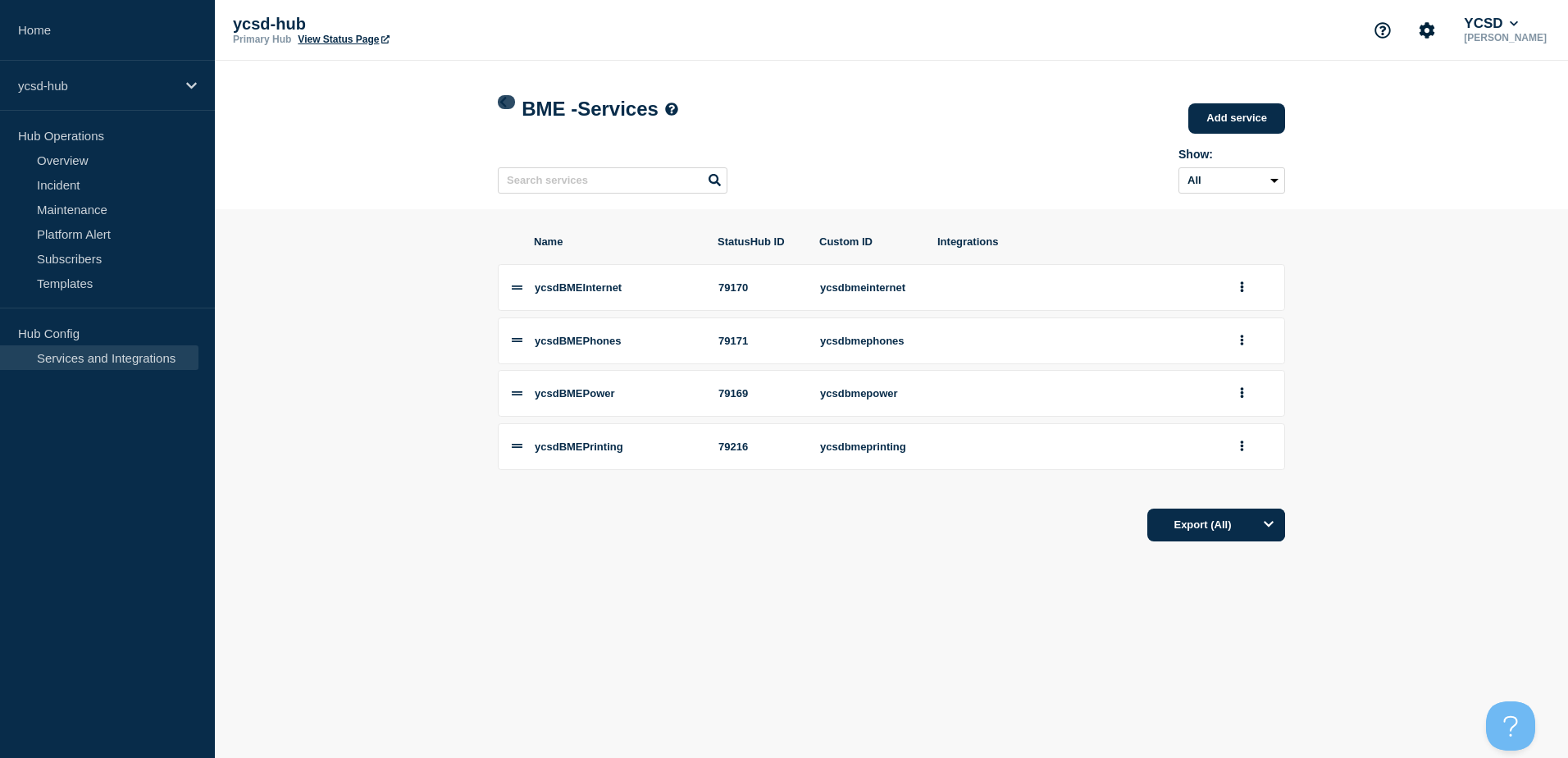
click at [510, 100] on link at bounding box center [507, 102] width 17 height 14
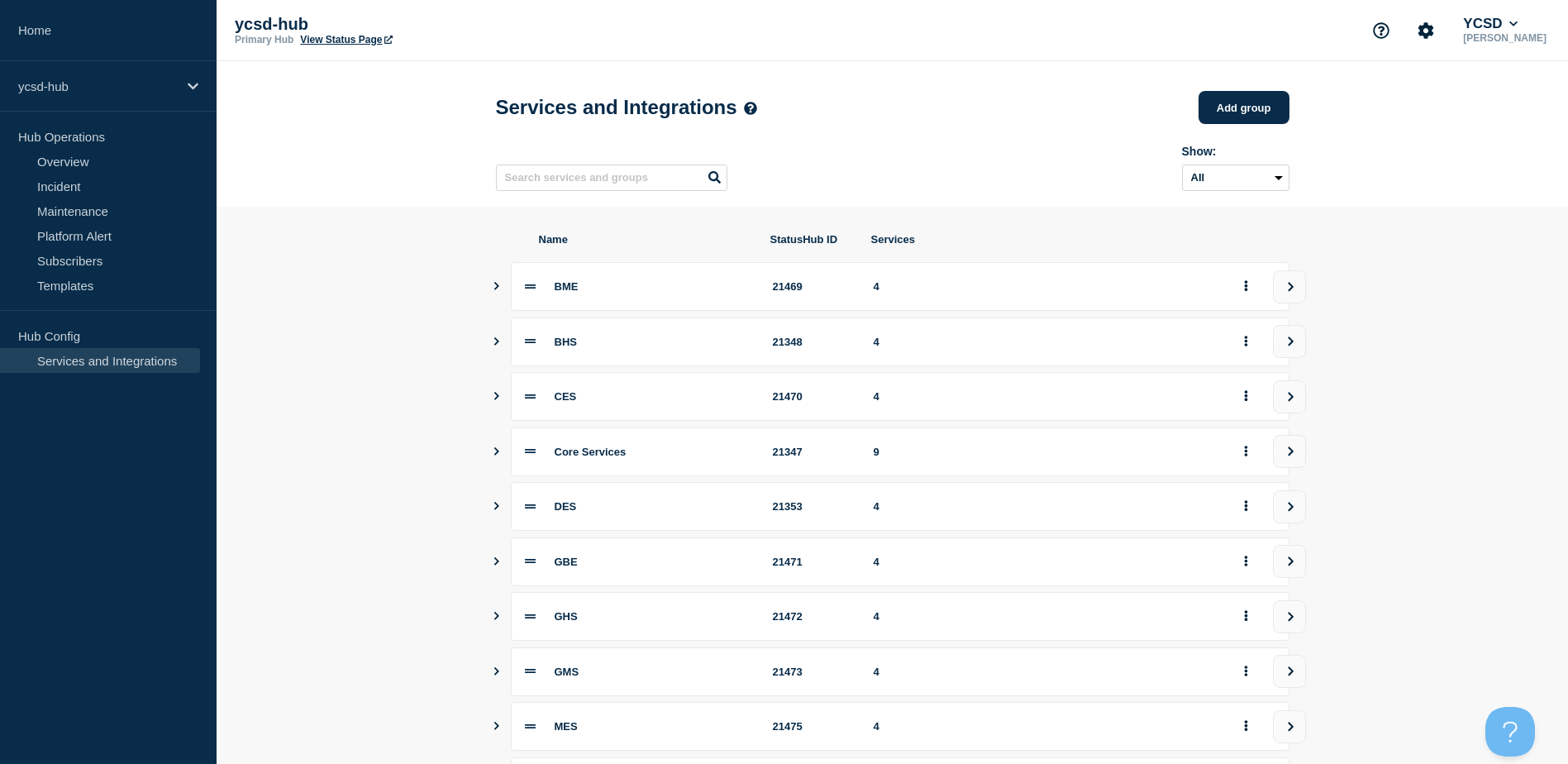
click at [1420, 354] on section "Name StatusHub ID Services BME 21469 4 BHS 21348 4 CES 21470 4 Core Services 21…" at bounding box center [892, 562] width 1351 height 710
click at [502, 451] on div "Core Services 21347 9" at bounding box center [892, 451] width 794 height 49
click at [497, 455] on icon "Show services" at bounding box center [496, 451] width 11 height 9
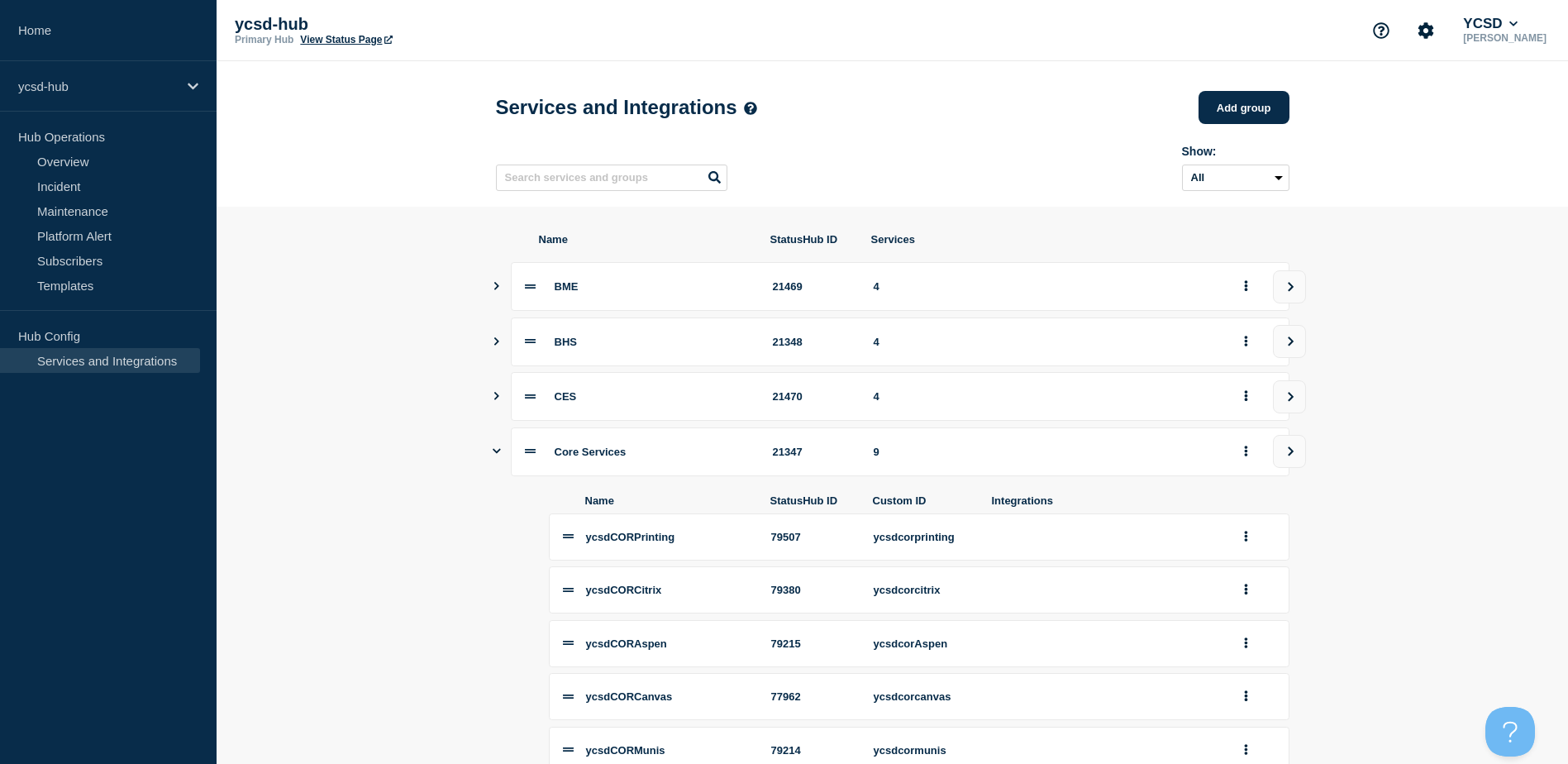
click at [496, 453] on icon "Show services" at bounding box center [496, 451] width 9 height 11
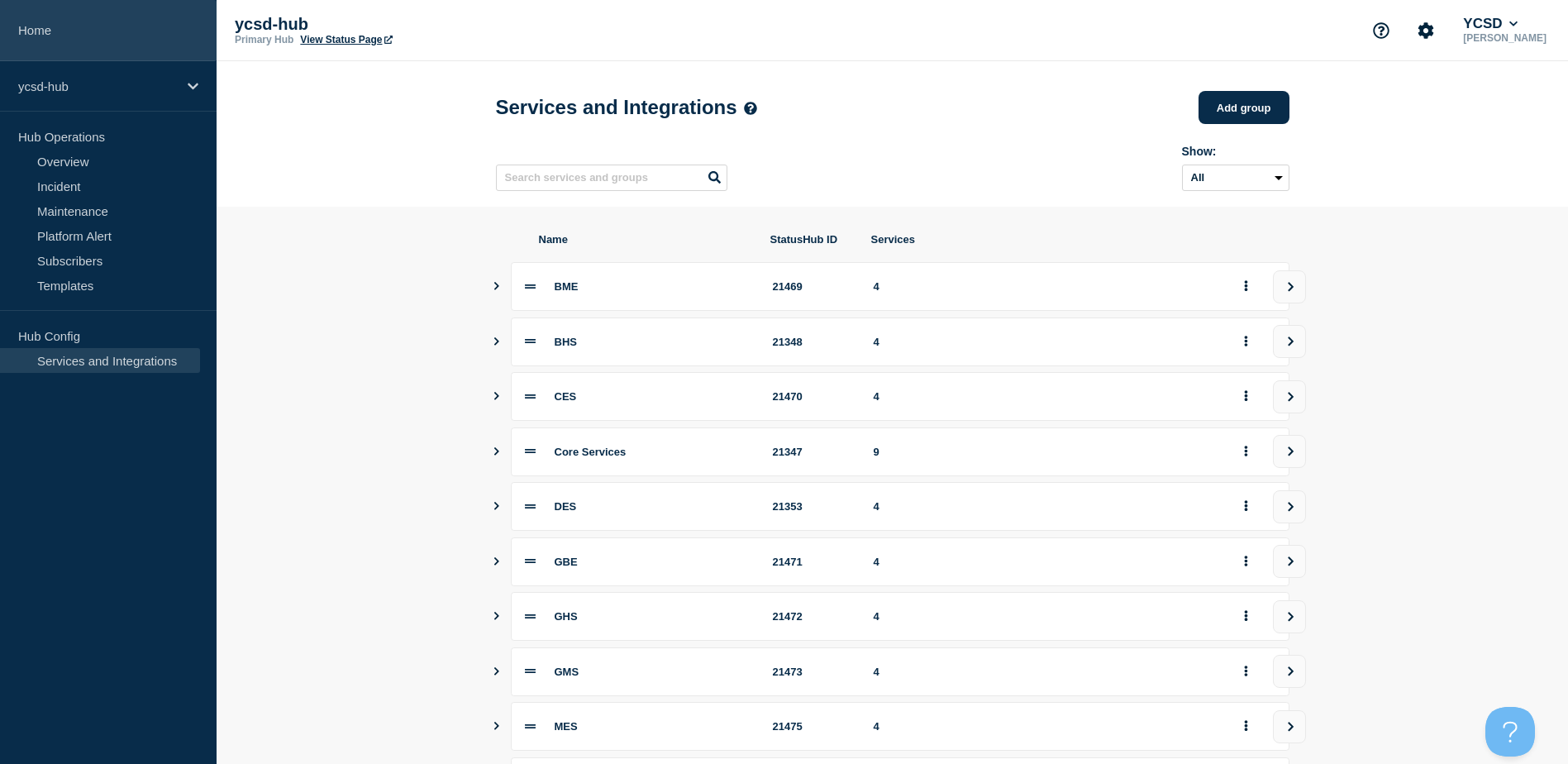
click at [68, 19] on link "Home" at bounding box center [108, 31] width 217 height 61
